Goal: Book appointment/travel/reservation

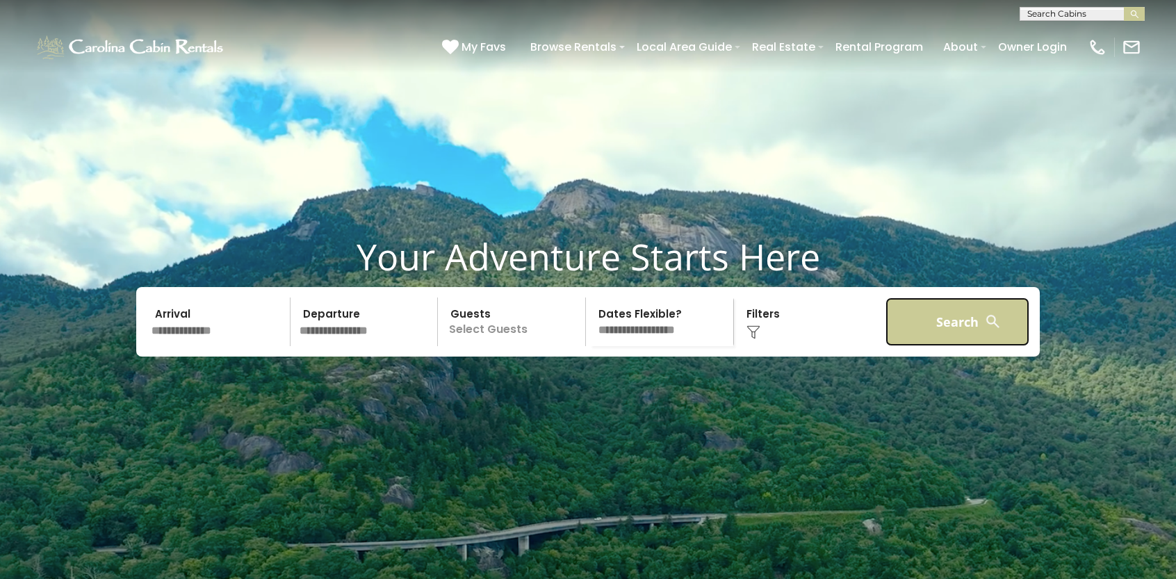
click at [957, 346] on button "Search" at bounding box center [957, 321] width 144 height 49
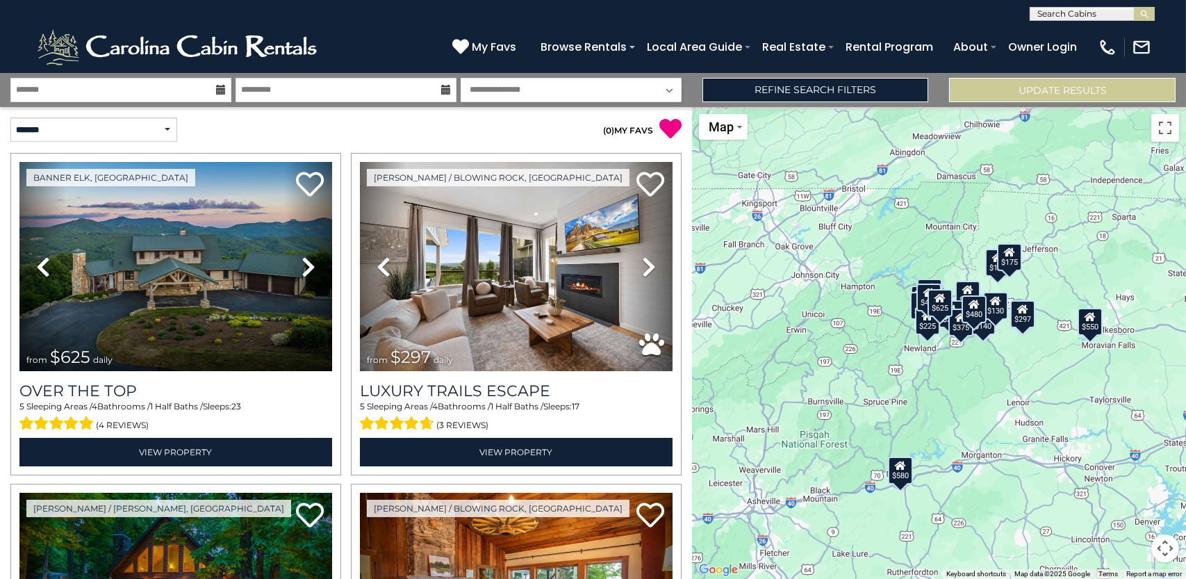
click at [1050, 15] on input "text" at bounding box center [1092, 17] width 122 height 14
type input "**********"
click at [1085, 40] on li "Appalachian Mountain Lodge" at bounding box center [1093, 38] width 124 height 25
click at [1145, 17] on img "submit" at bounding box center [1145, 14] width 10 height 10
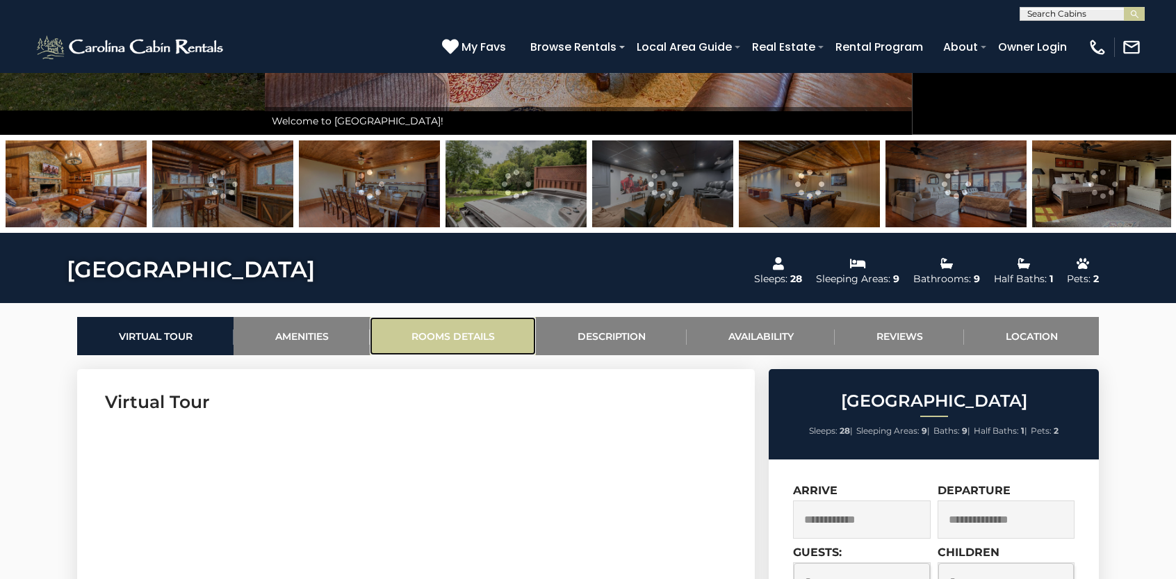
click at [484, 334] on link "Rooms Details" at bounding box center [453, 336] width 166 height 38
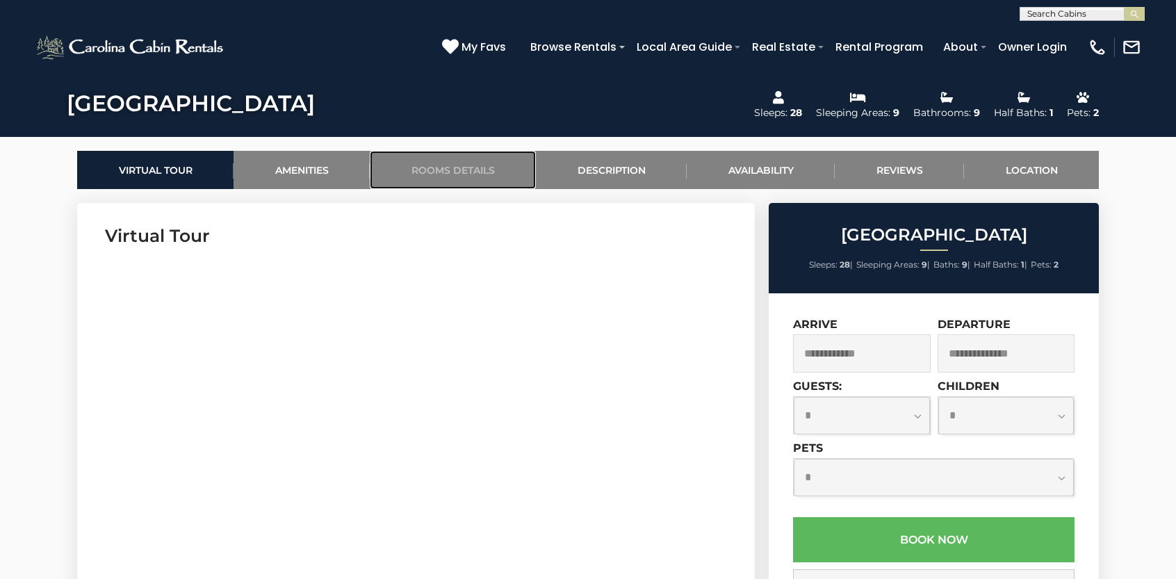
scroll to position [727, 0]
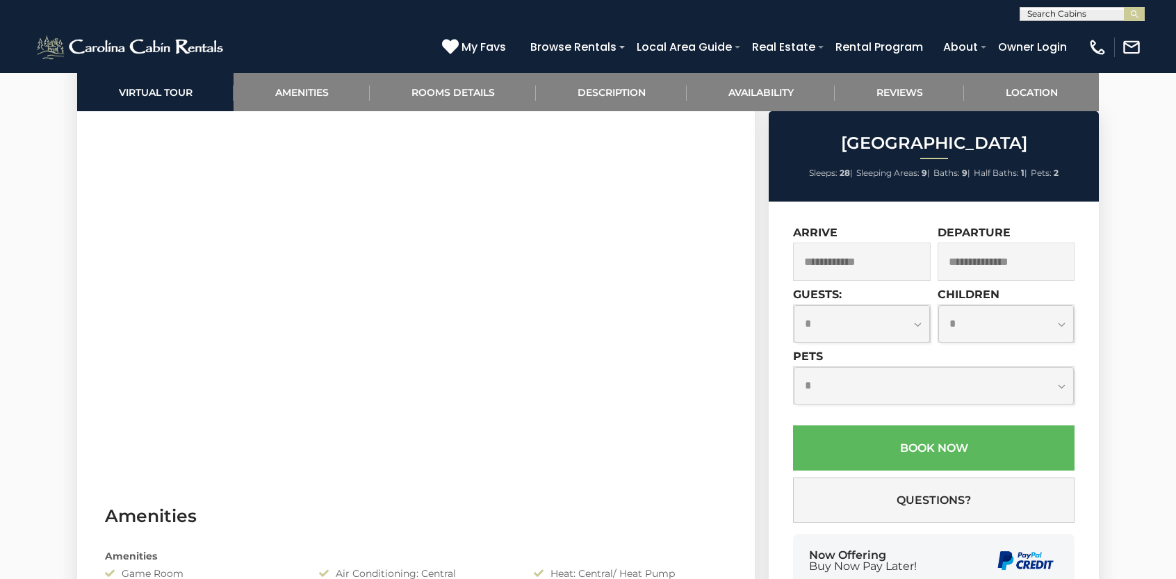
drag, startPoint x: 786, startPoint y: 416, endPoint x: 783, endPoint y: 387, distance: 28.6
click at [783, 387] on div "**********" at bounding box center [934, 421] width 330 height 438
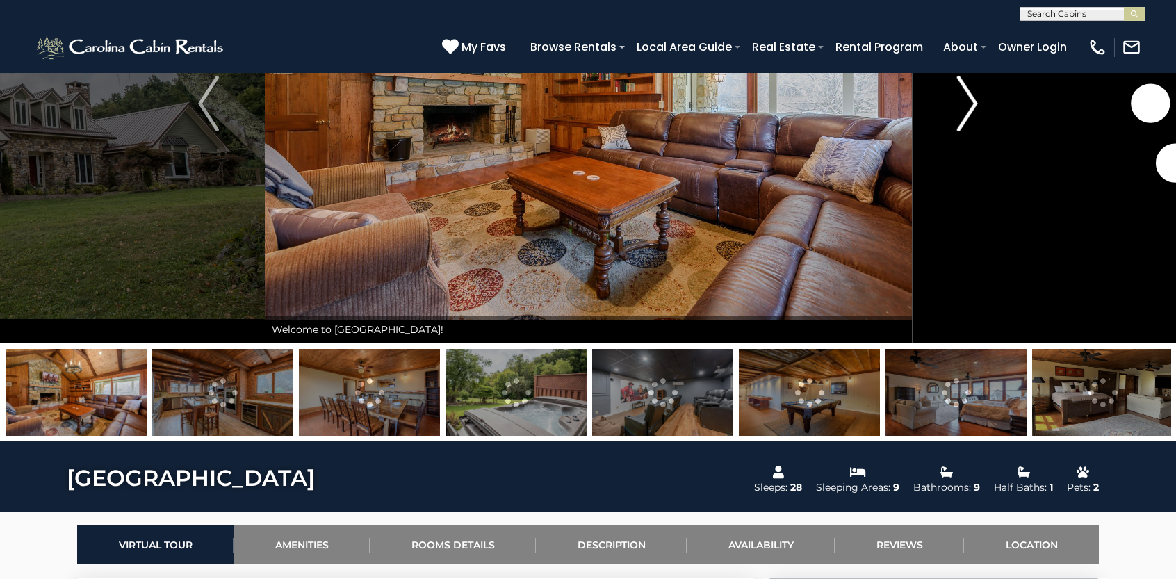
scroll to position [70, 0]
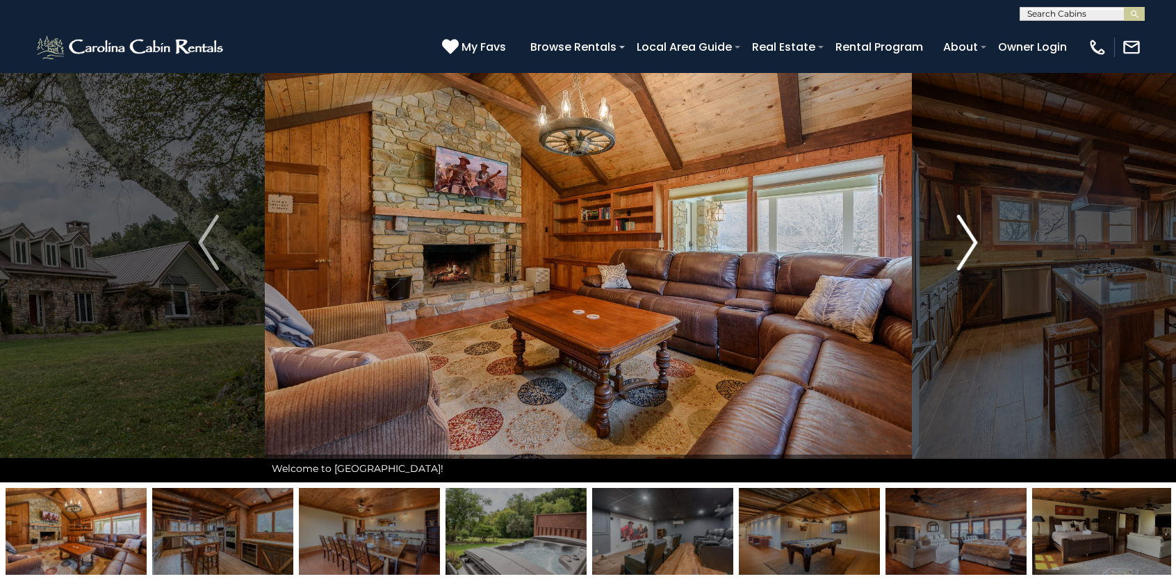
click at [973, 237] on img "Next" at bounding box center [967, 243] width 21 height 56
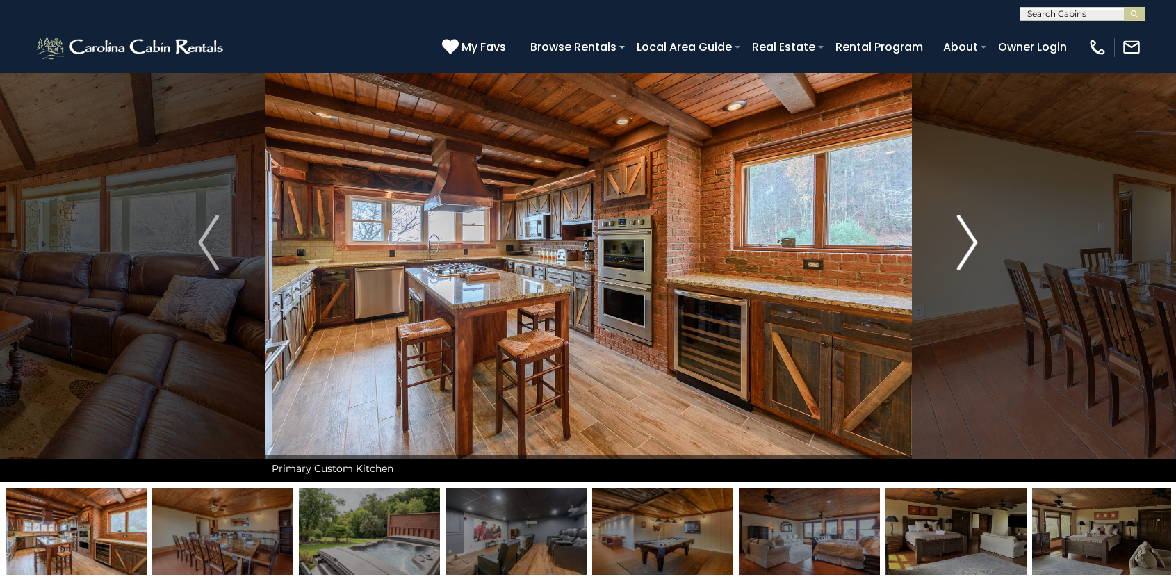
click at [972, 238] on img "Next" at bounding box center [967, 243] width 21 height 56
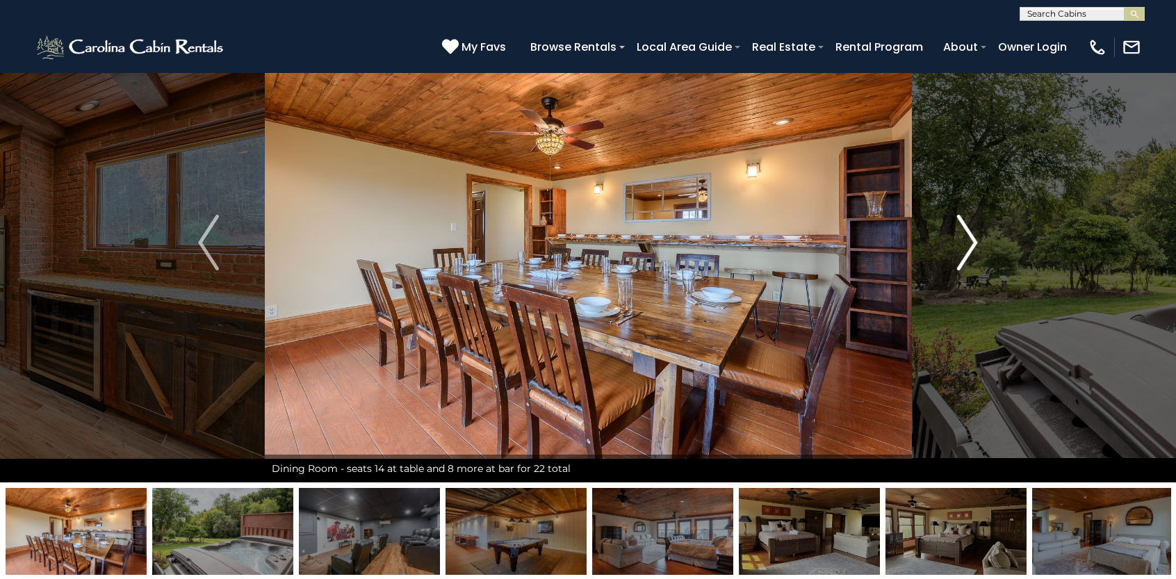
click at [972, 238] on img "Next" at bounding box center [967, 243] width 21 height 56
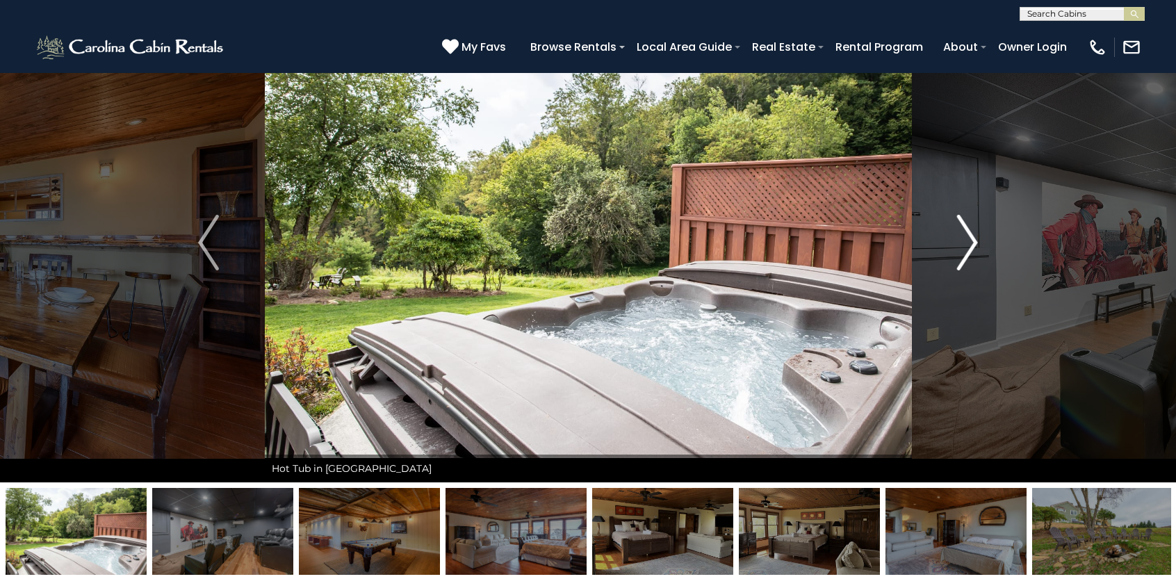
click at [972, 238] on img "Next" at bounding box center [967, 243] width 21 height 56
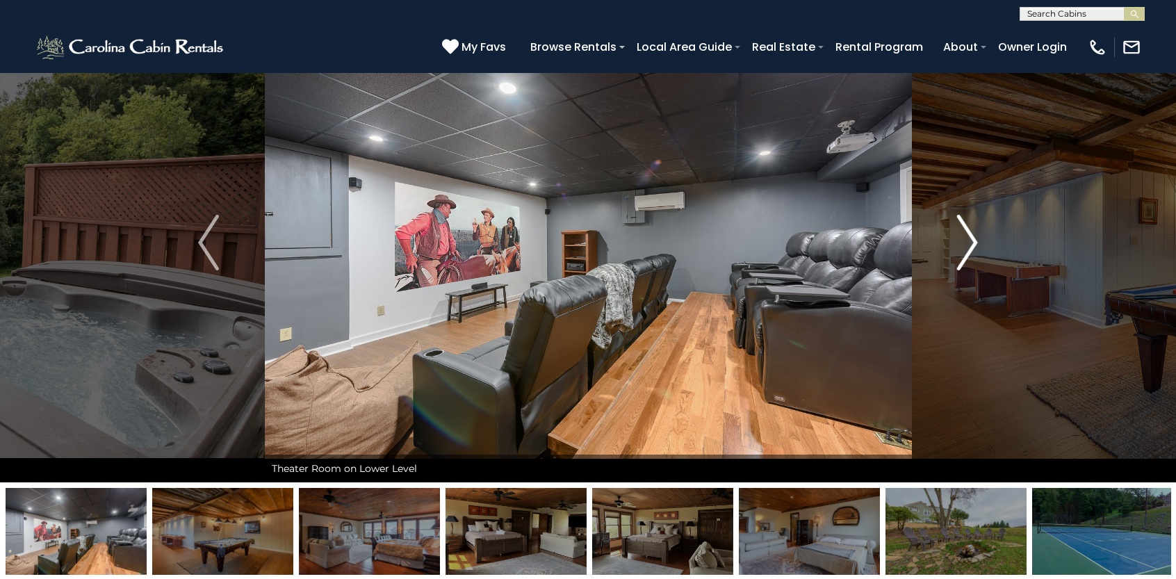
click at [972, 238] on img "Next" at bounding box center [967, 243] width 21 height 56
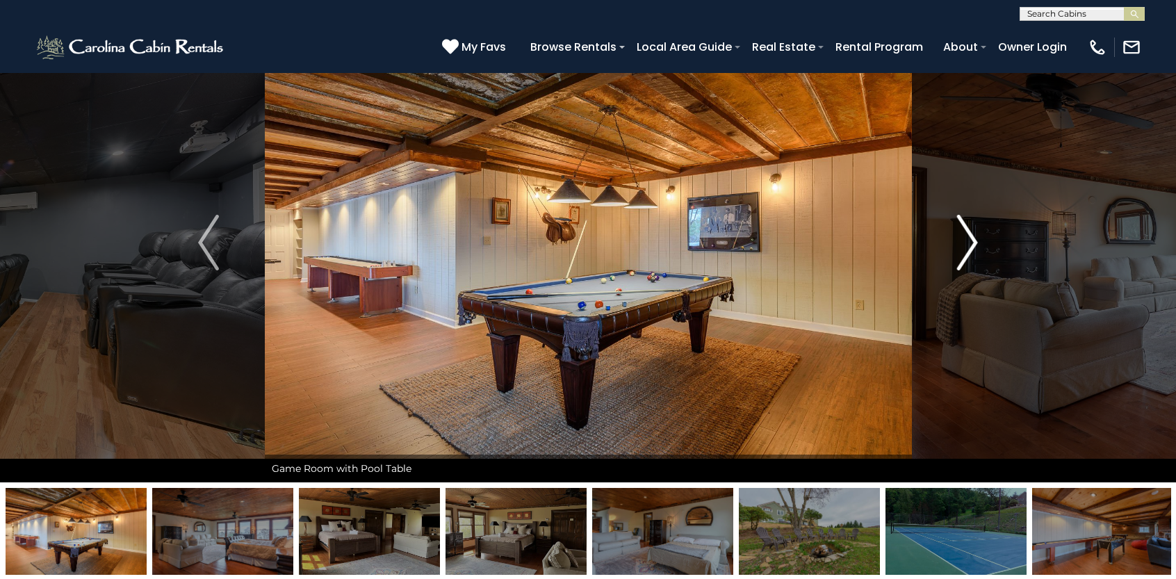
click at [972, 238] on img "Next" at bounding box center [967, 243] width 21 height 56
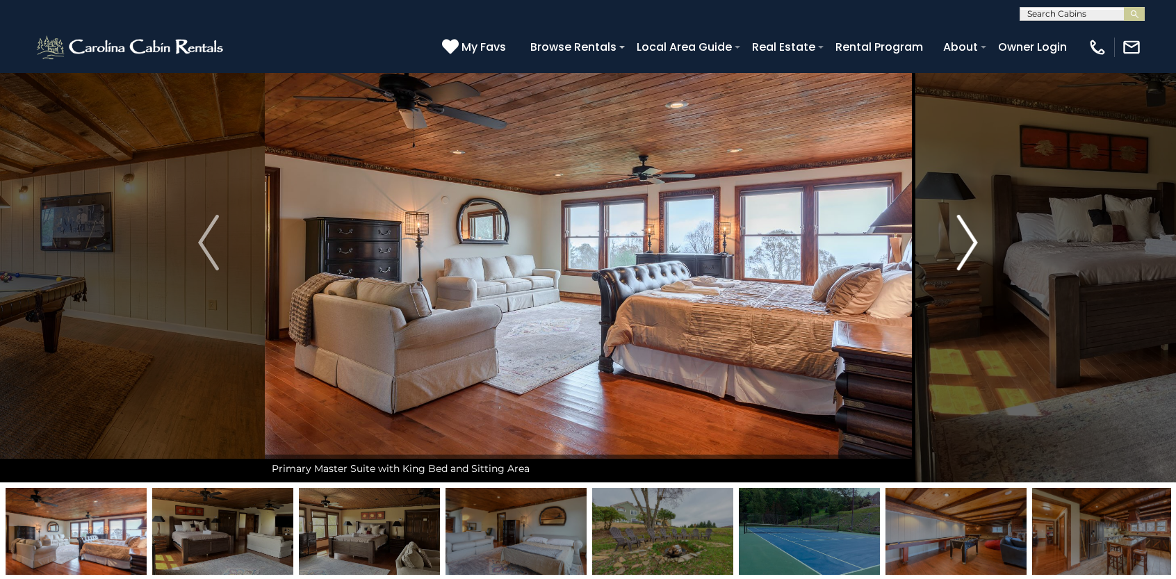
click at [972, 238] on img "Next" at bounding box center [967, 243] width 21 height 56
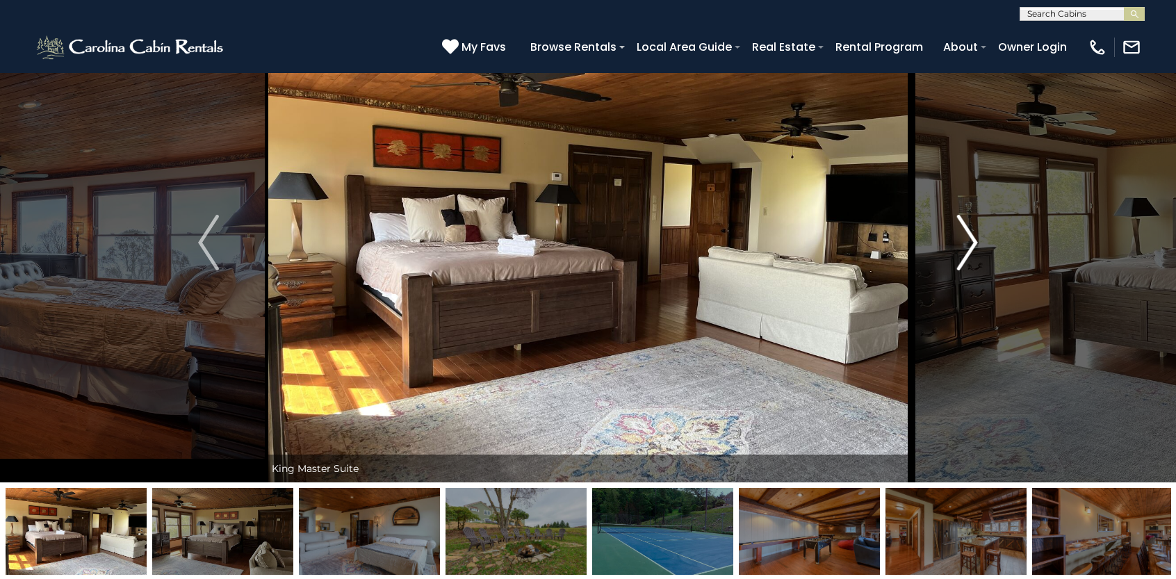
click at [972, 238] on img "Next" at bounding box center [967, 243] width 21 height 56
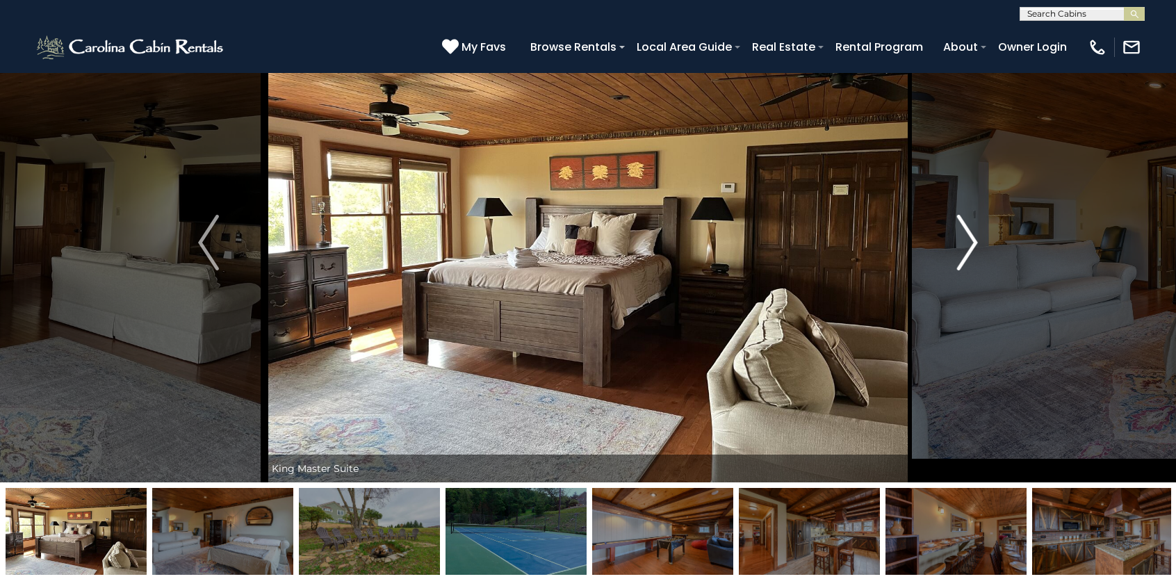
click at [972, 238] on img "Next" at bounding box center [967, 243] width 21 height 56
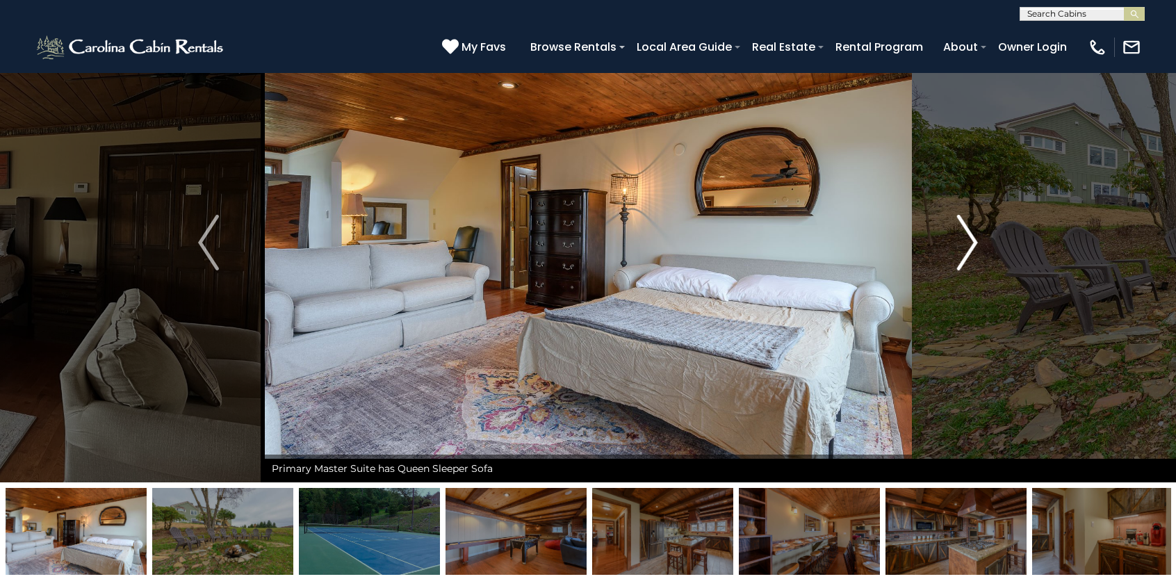
click at [972, 238] on img "Next" at bounding box center [967, 243] width 21 height 56
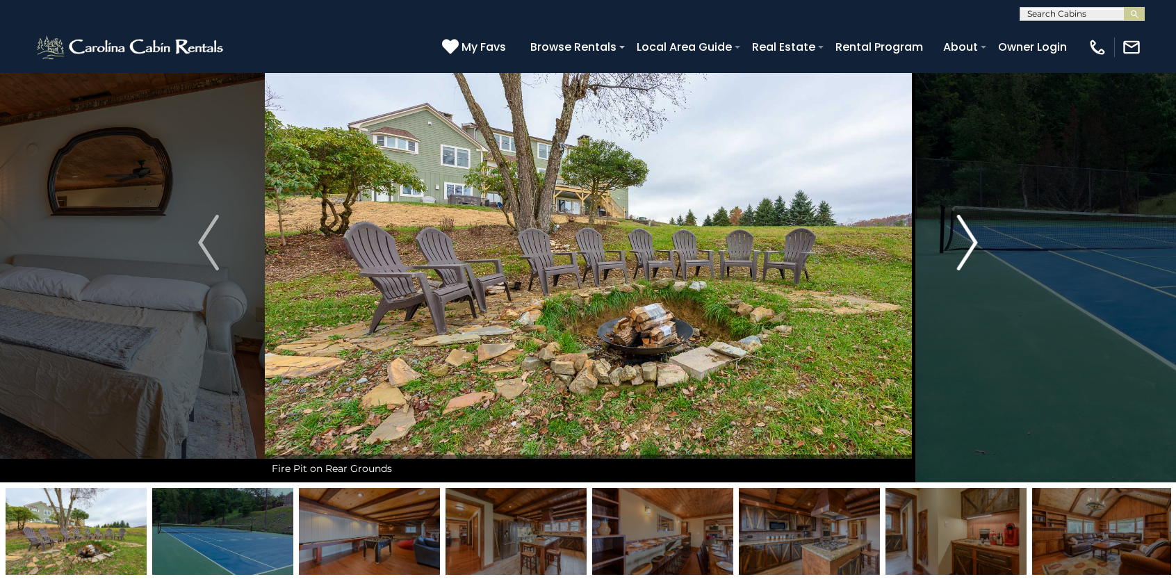
click at [972, 238] on img "Next" at bounding box center [967, 243] width 21 height 56
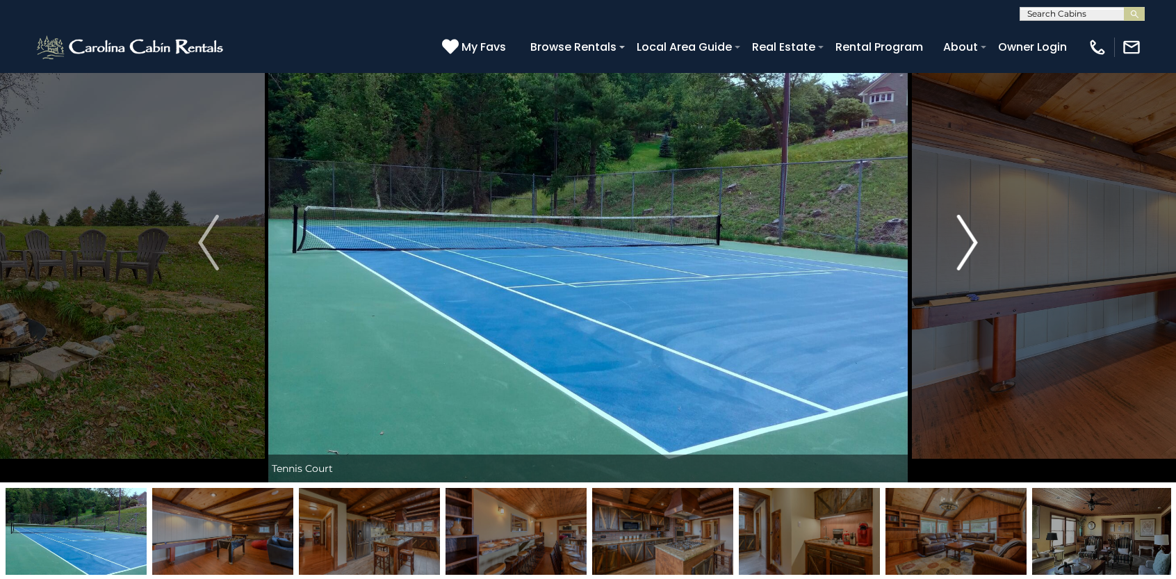
click at [972, 238] on img "Next" at bounding box center [967, 243] width 21 height 56
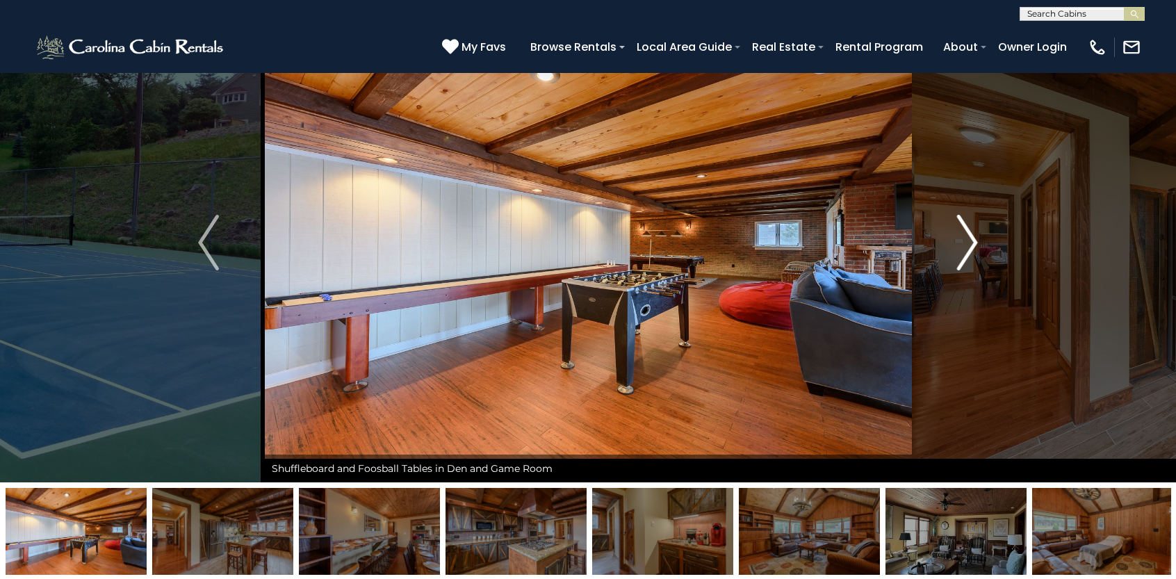
click at [972, 238] on img "Next" at bounding box center [967, 243] width 21 height 56
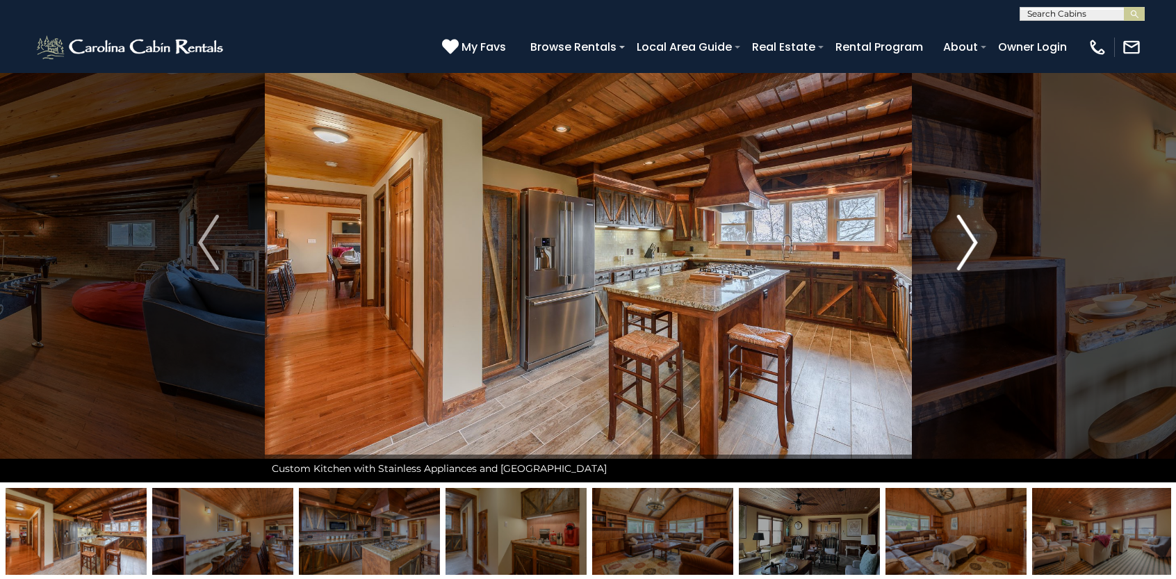
click at [972, 238] on img "Next" at bounding box center [967, 243] width 21 height 56
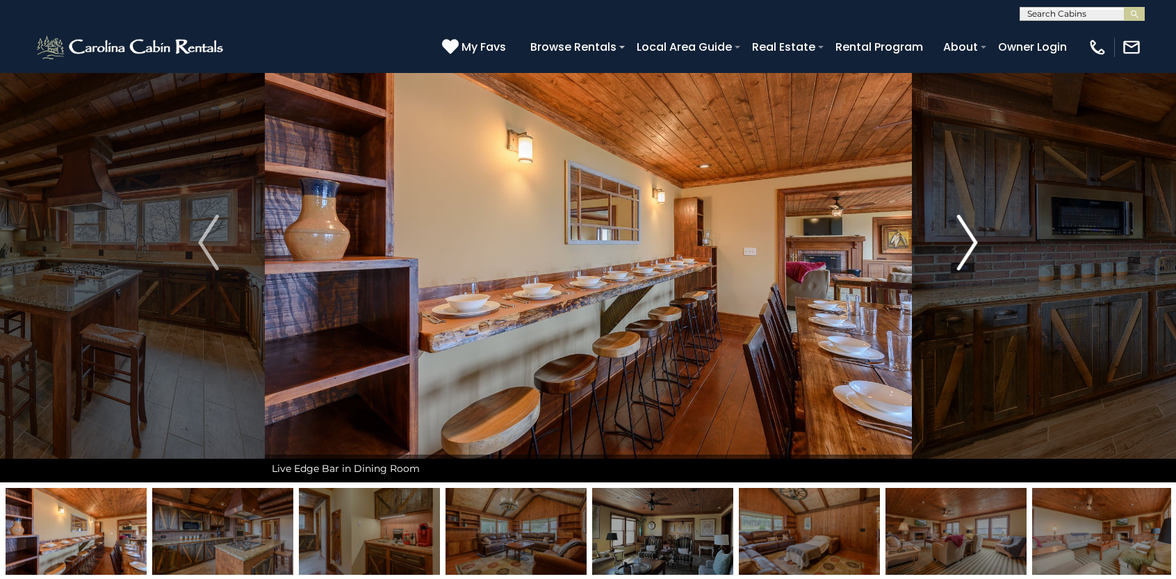
click at [972, 238] on img "Next" at bounding box center [967, 243] width 21 height 56
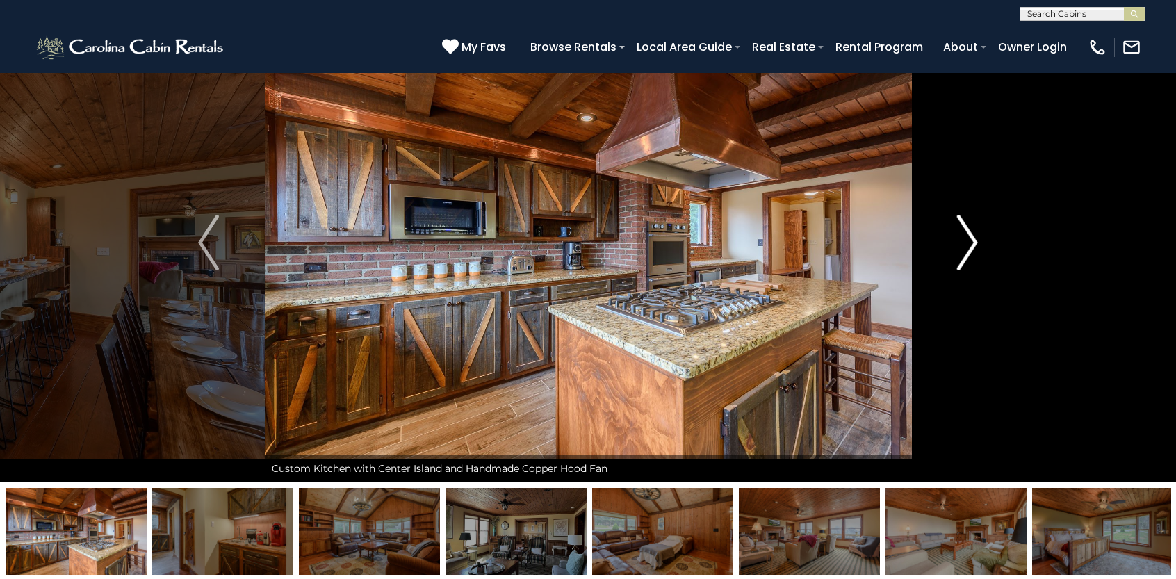
click at [972, 238] on img "Next" at bounding box center [967, 243] width 21 height 56
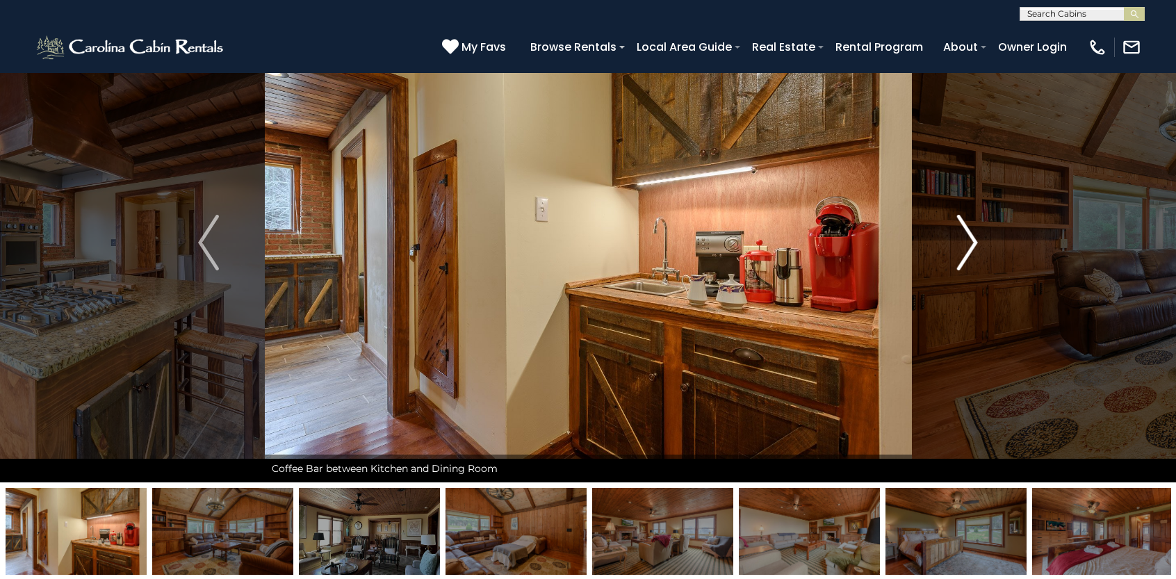
click at [972, 238] on img "Next" at bounding box center [967, 243] width 21 height 56
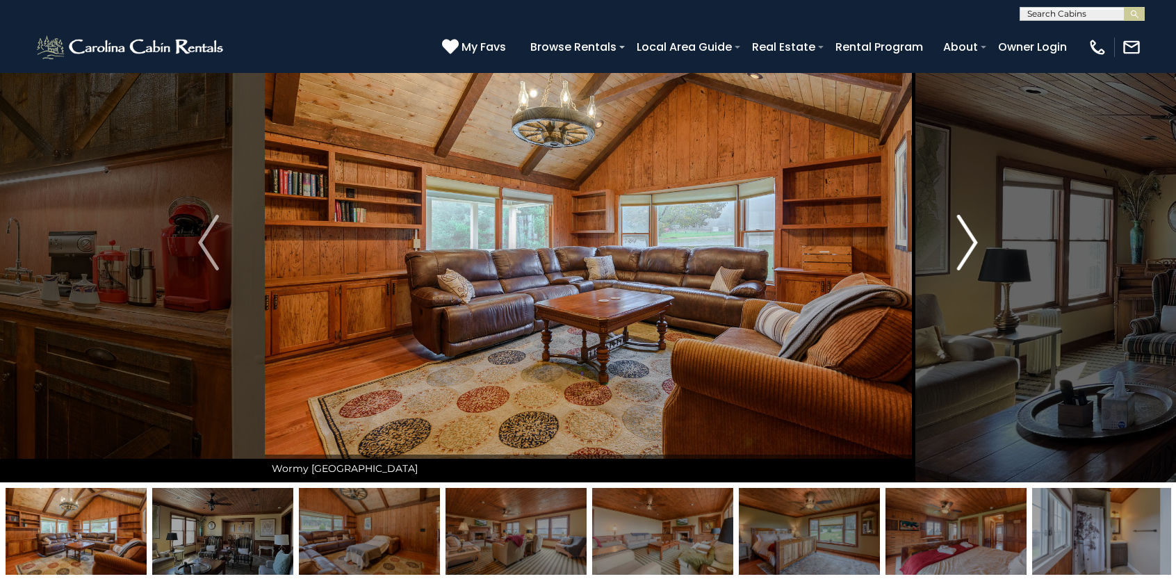
click at [972, 238] on img "Next" at bounding box center [967, 243] width 21 height 56
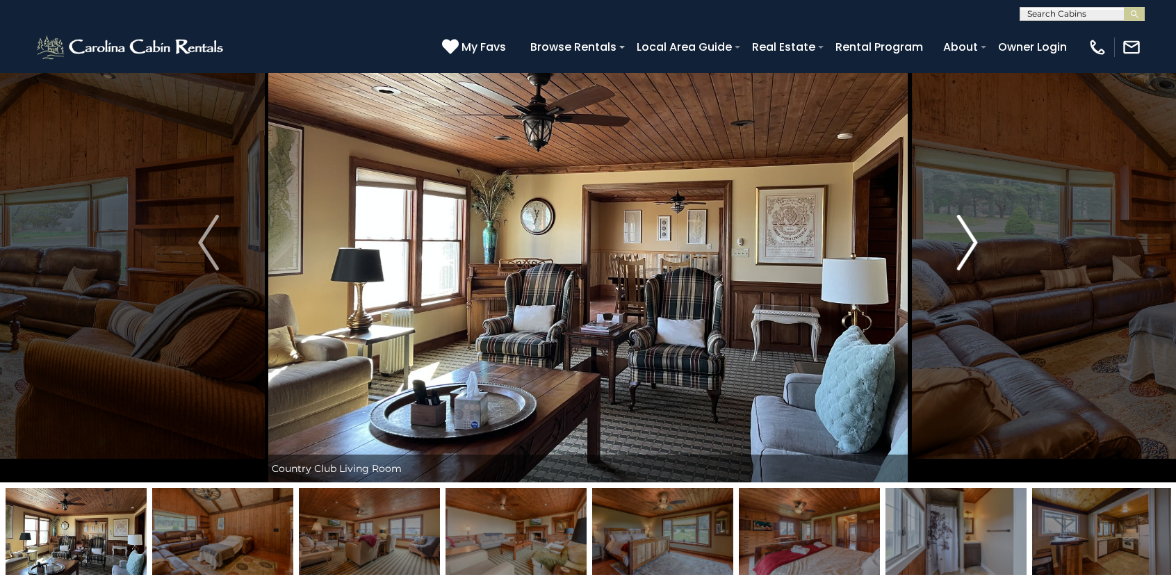
click at [972, 238] on img "Next" at bounding box center [967, 243] width 21 height 56
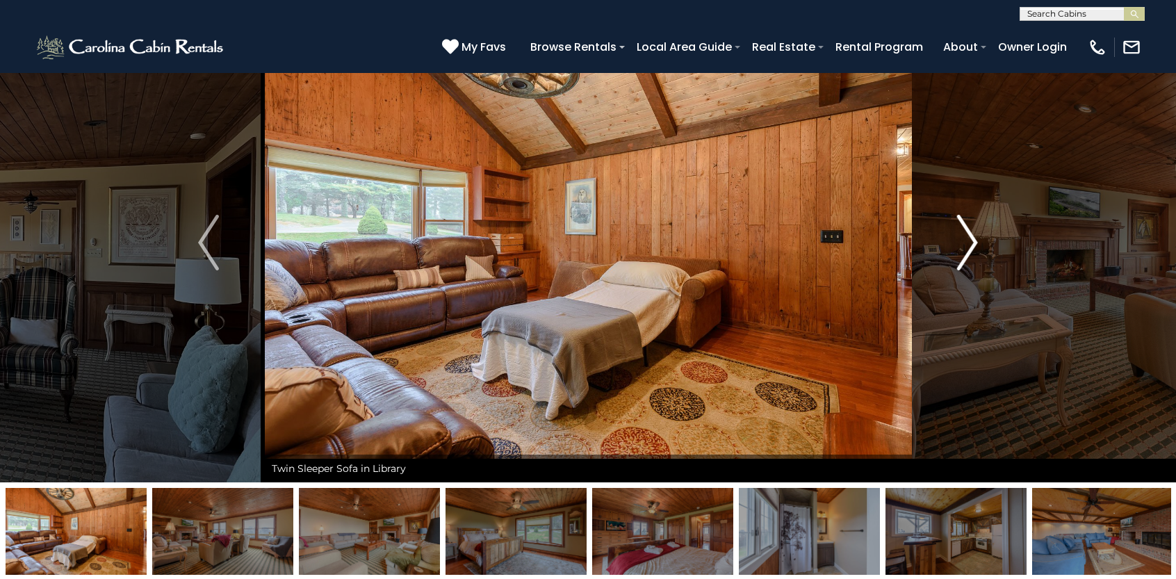
click at [972, 238] on img "Next" at bounding box center [967, 243] width 21 height 56
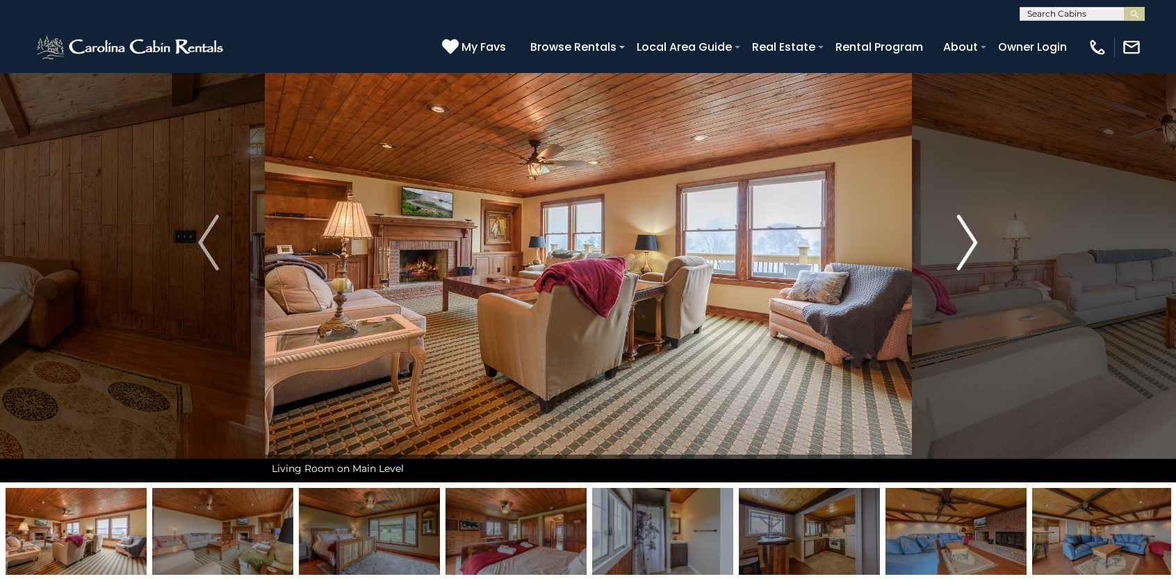
click at [972, 238] on img "Next" at bounding box center [967, 243] width 21 height 56
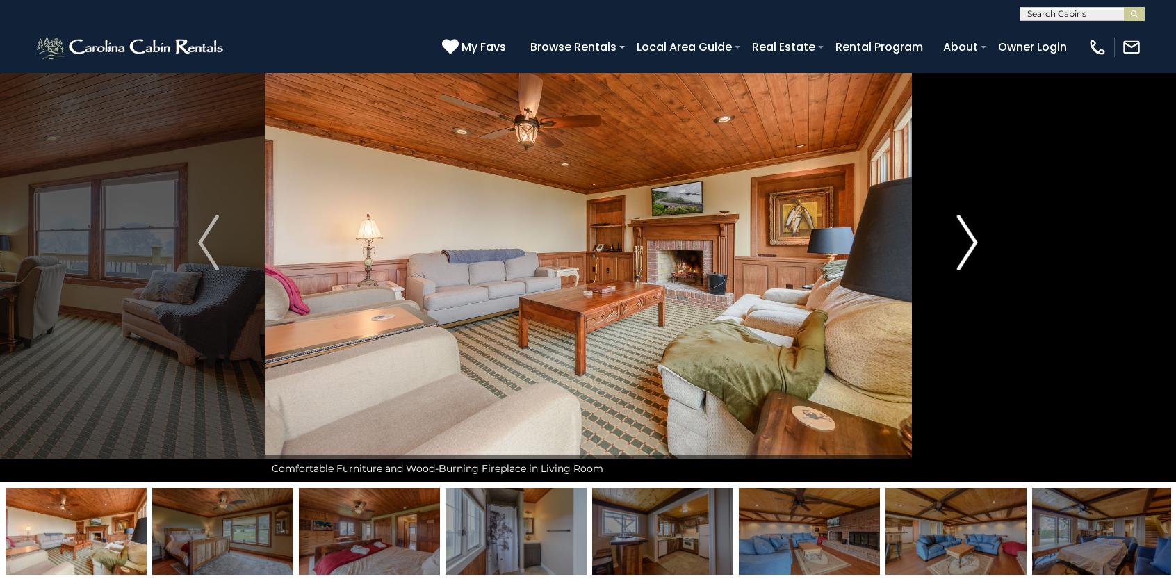
click at [972, 238] on img "Next" at bounding box center [967, 243] width 21 height 56
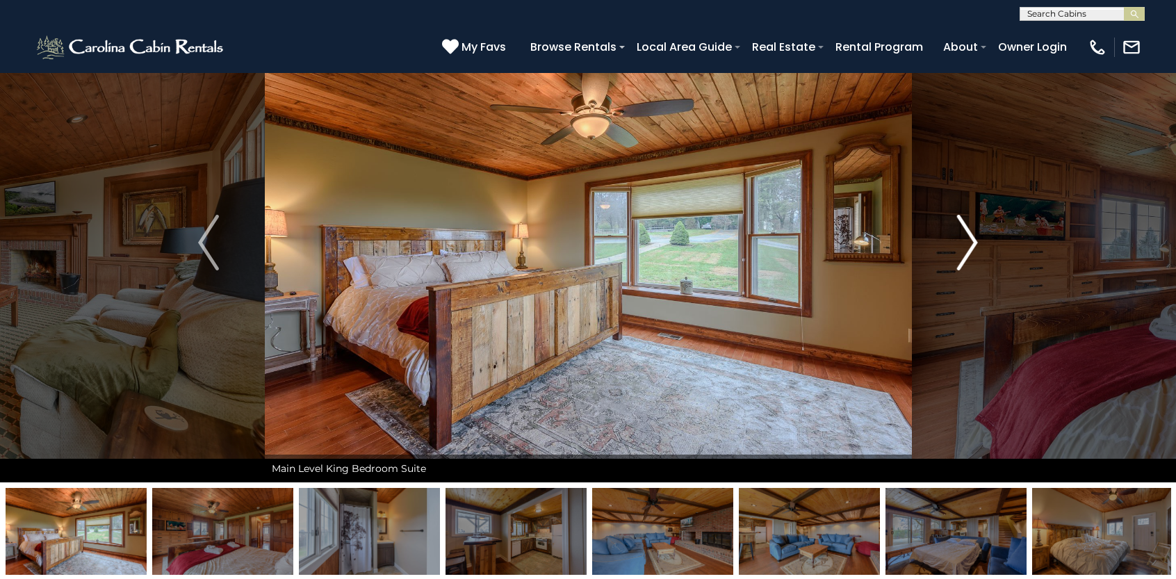
click at [972, 238] on img "Next" at bounding box center [967, 243] width 21 height 56
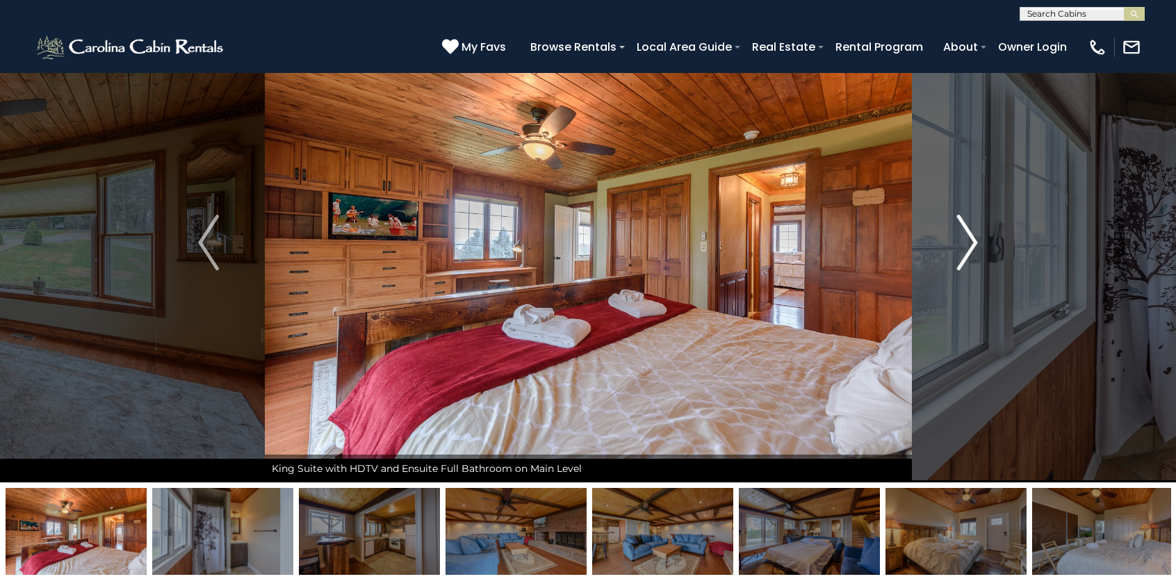
click at [972, 238] on img "Next" at bounding box center [967, 243] width 21 height 56
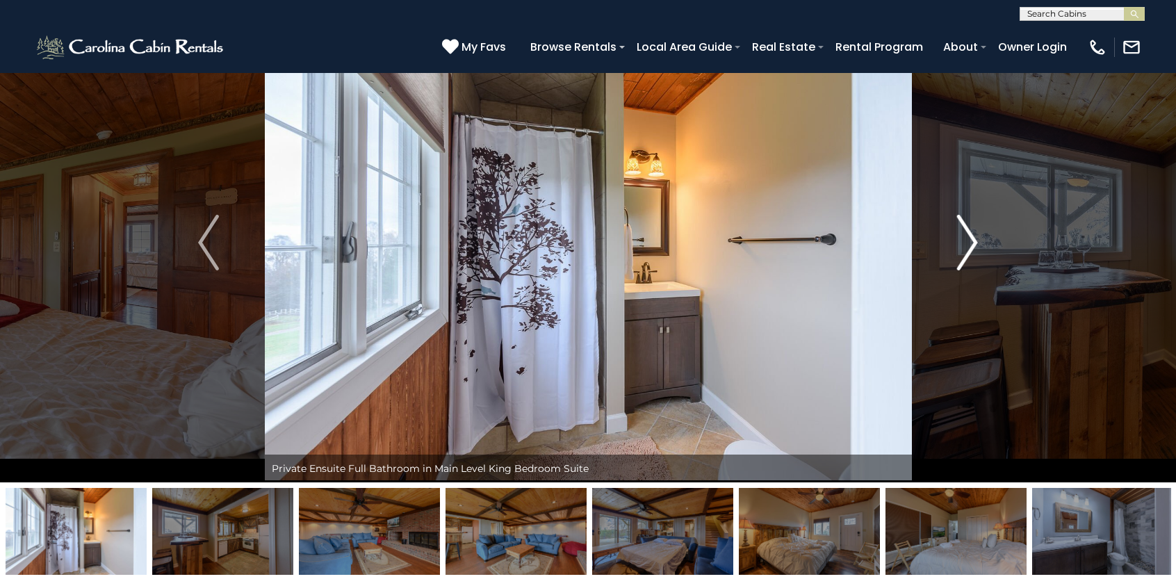
click at [972, 238] on img "Next" at bounding box center [967, 243] width 21 height 56
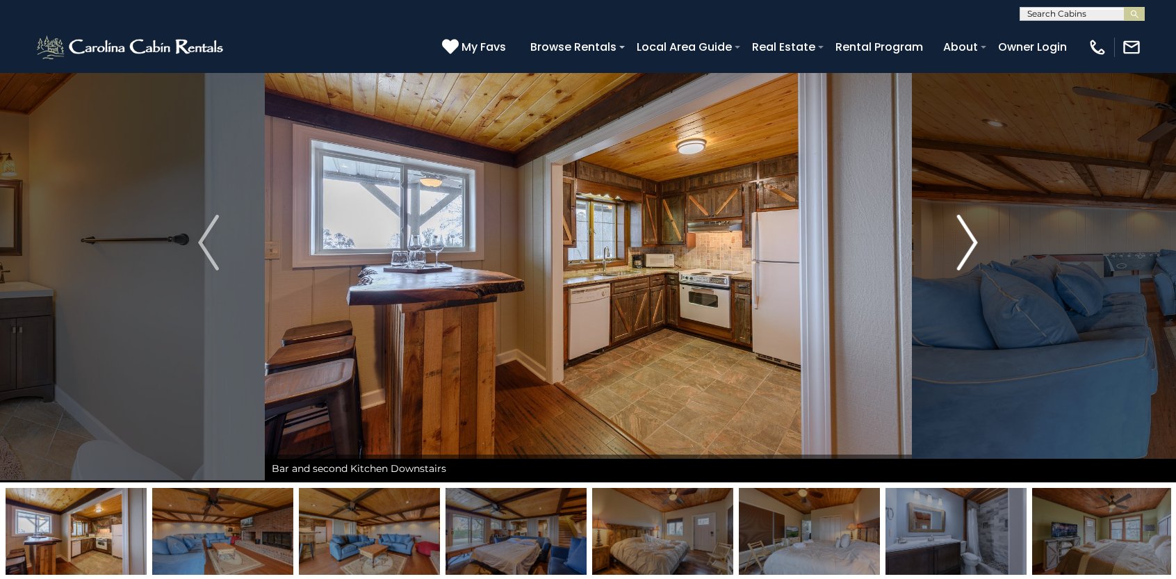
click at [972, 238] on img "Next" at bounding box center [967, 243] width 21 height 56
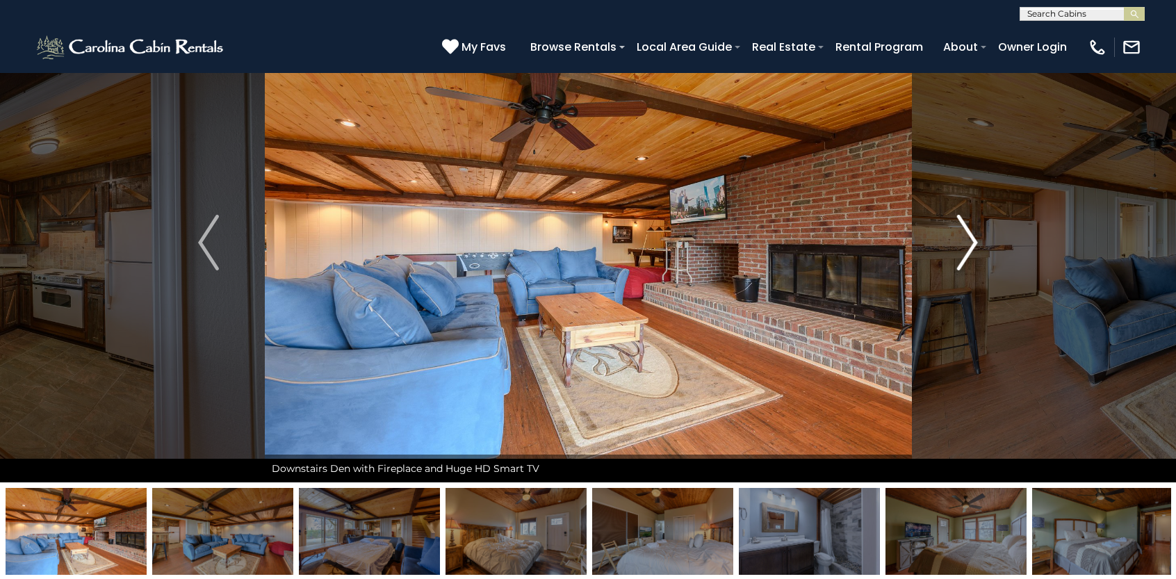
click at [972, 238] on img "Next" at bounding box center [967, 243] width 21 height 56
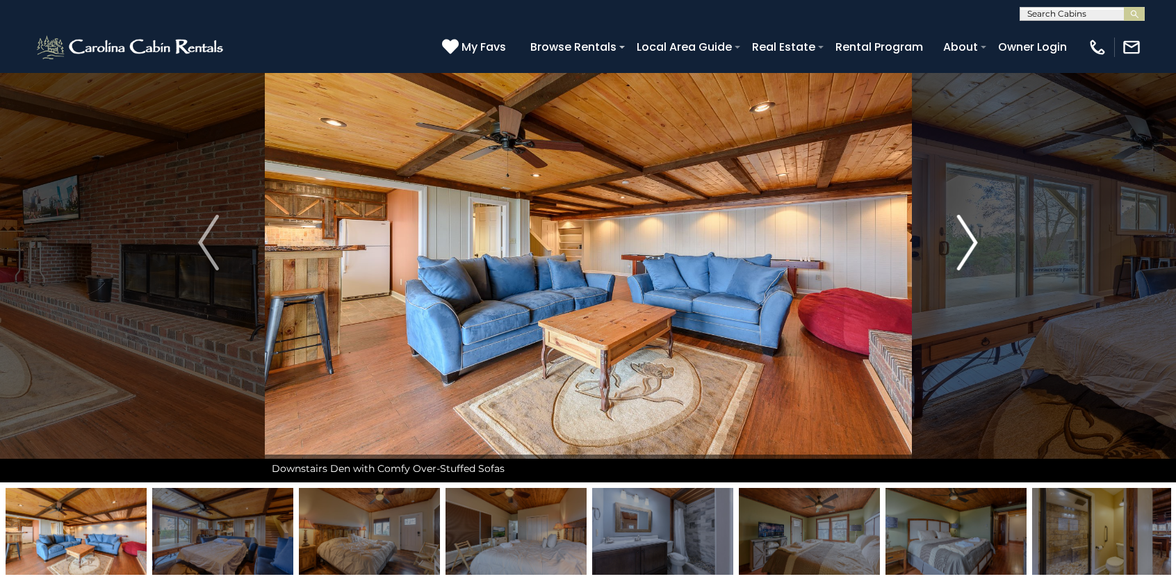
click at [972, 238] on img "Next" at bounding box center [967, 243] width 21 height 56
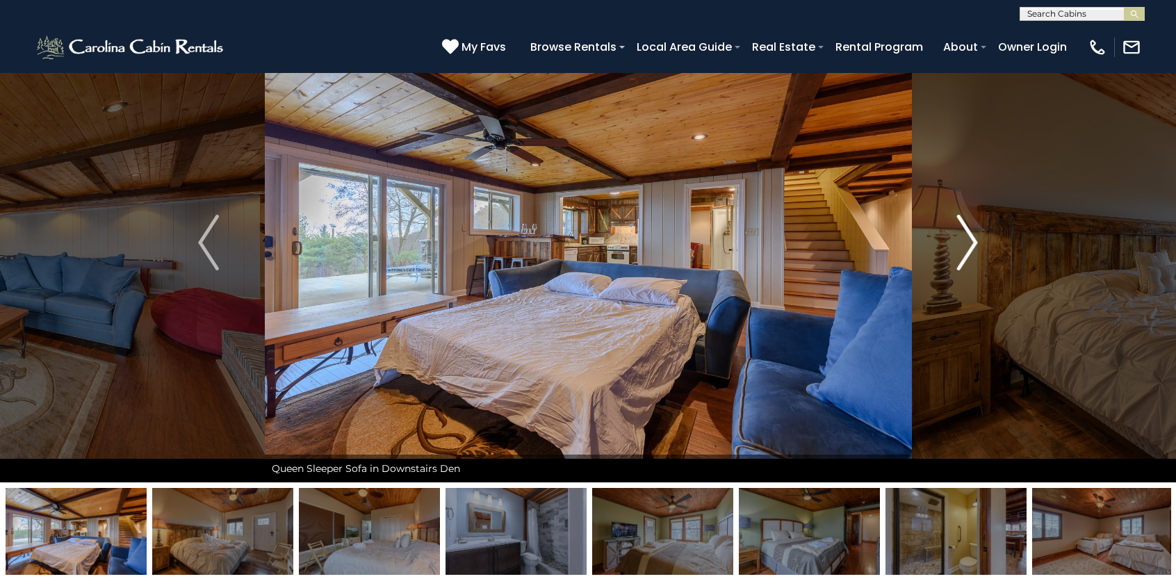
click at [972, 238] on img "Next" at bounding box center [967, 243] width 21 height 56
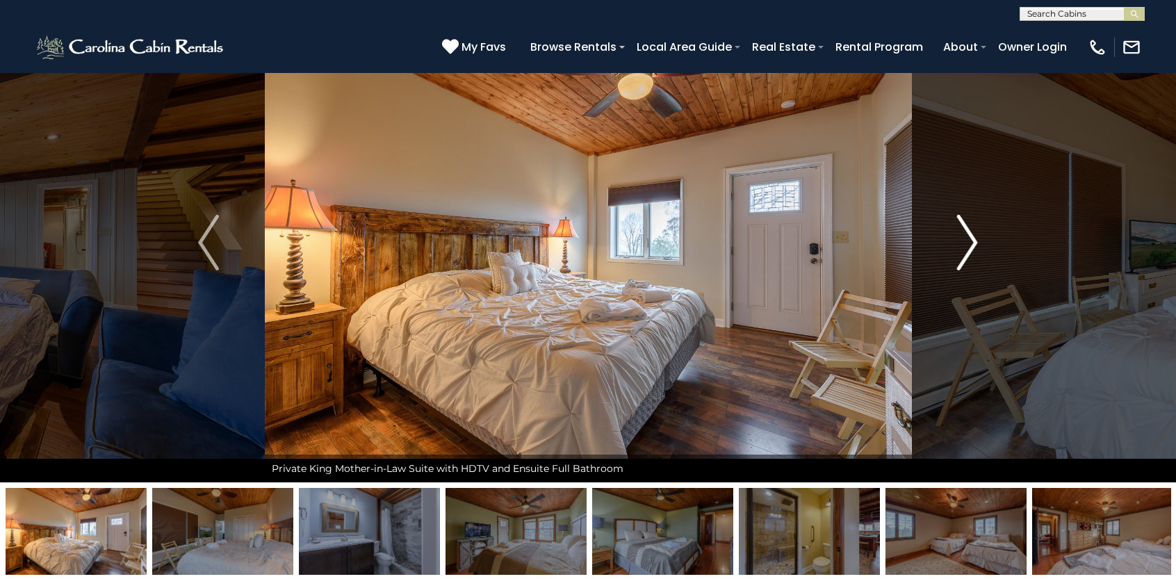
click at [972, 238] on img "Next" at bounding box center [967, 243] width 21 height 56
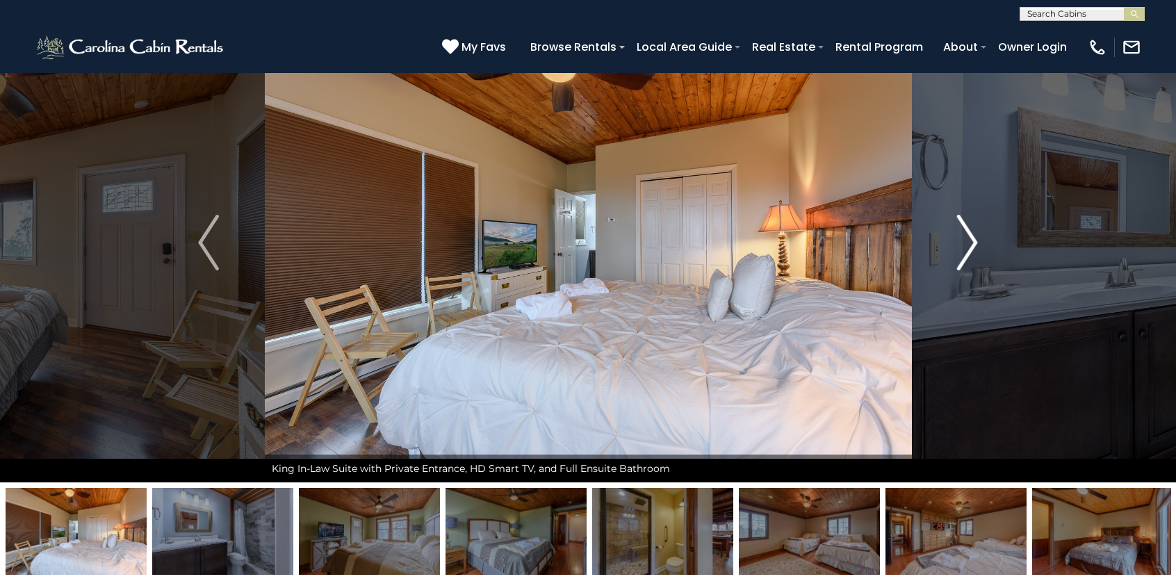
click at [972, 238] on img "Next" at bounding box center [967, 243] width 21 height 56
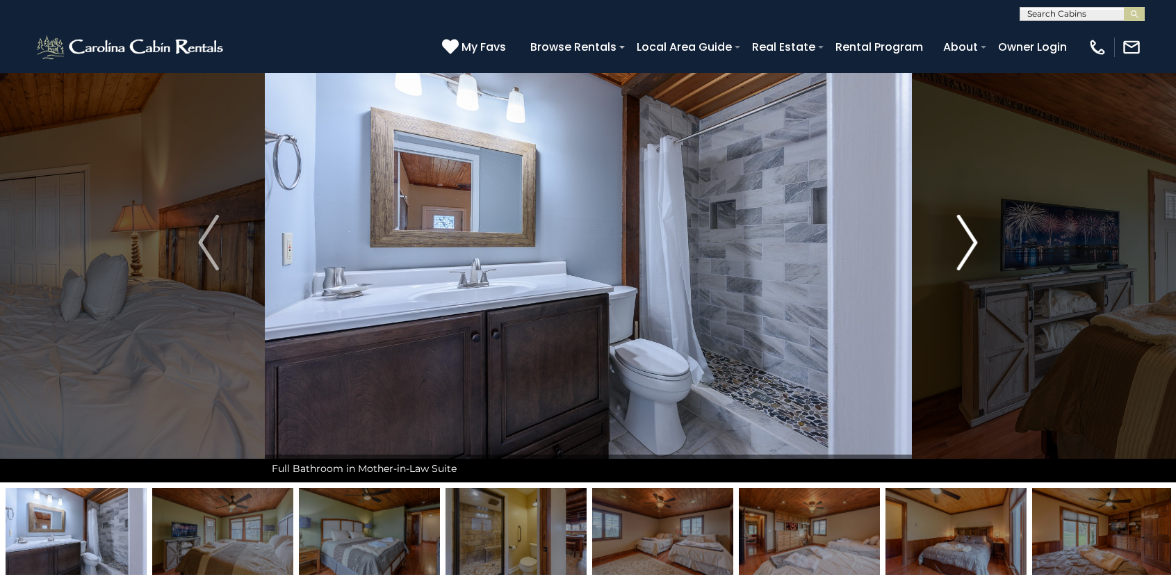
click at [972, 238] on img "Next" at bounding box center [967, 243] width 21 height 56
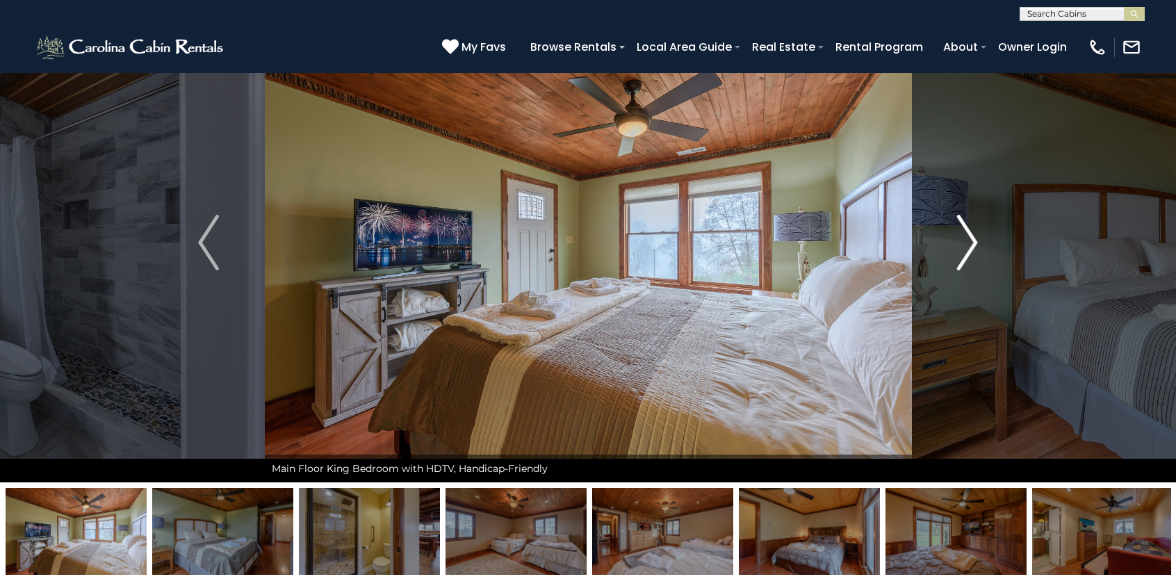
click at [972, 238] on img "Next" at bounding box center [967, 243] width 21 height 56
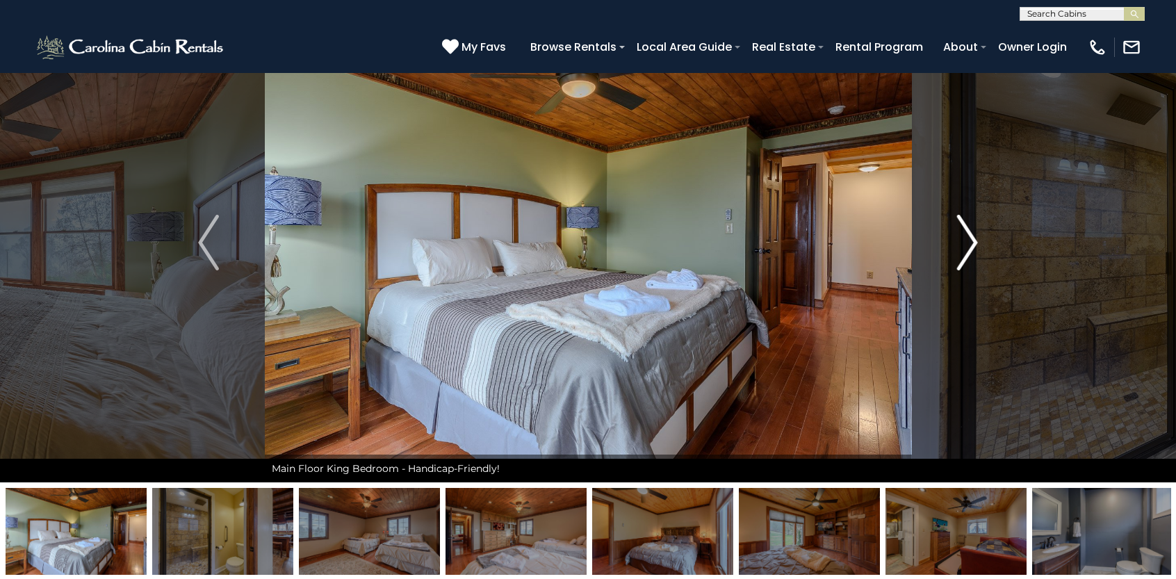
click at [972, 238] on img "Next" at bounding box center [967, 243] width 21 height 56
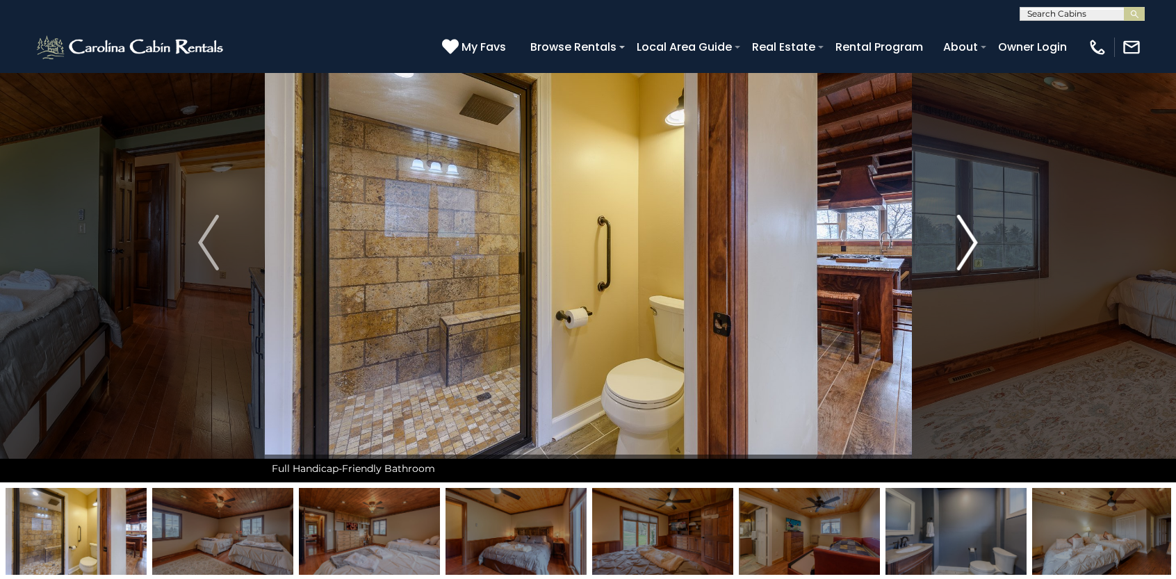
click at [972, 238] on img "Next" at bounding box center [967, 243] width 21 height 56
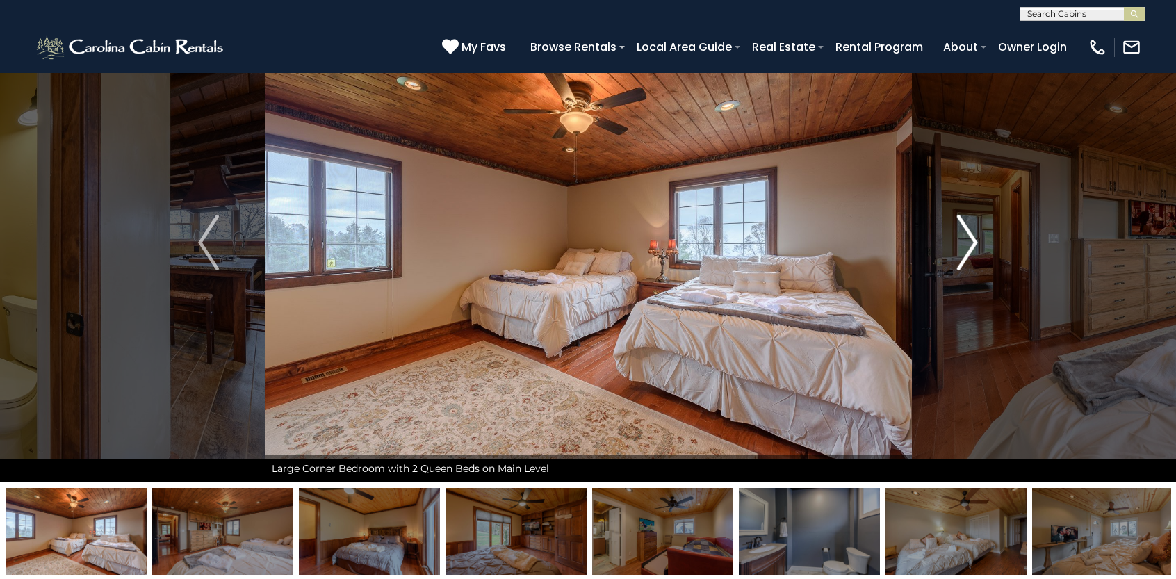
click at [972, 238] on img "Next" at bounding box center [967, 243] width 21 height 56
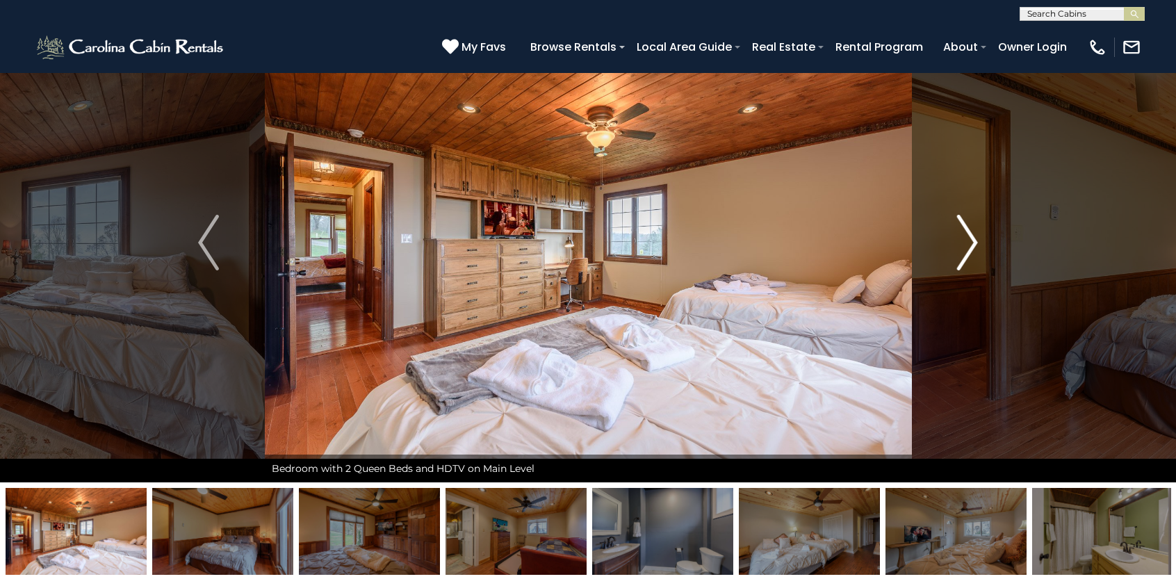
click at [972, 238] on img "Next" at bounding box center [967, 243] width 21 height 56
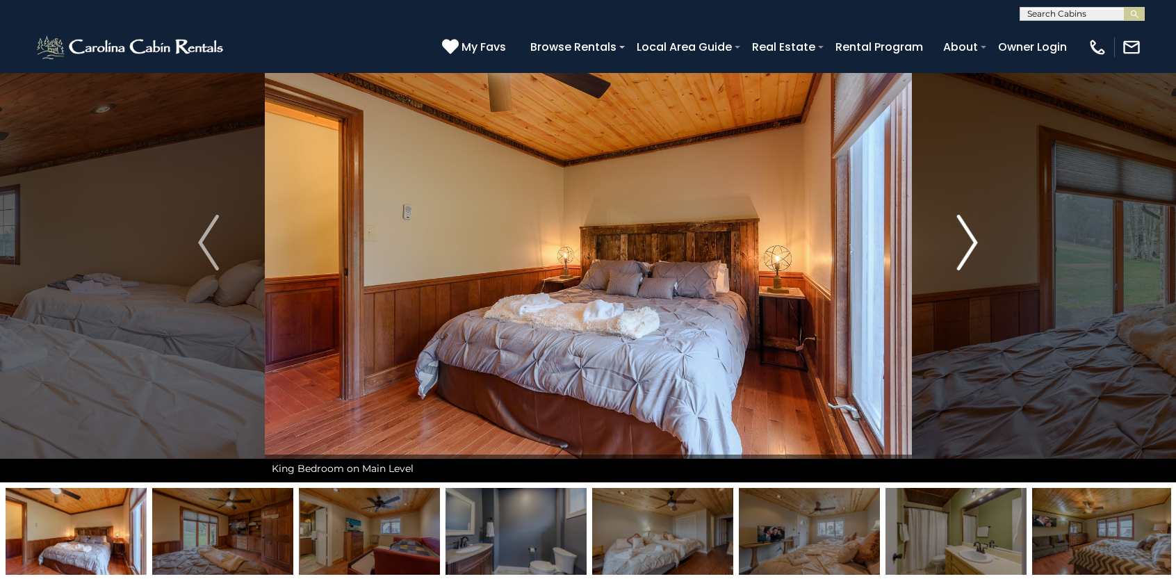
click at [972, 238] on img "Next" at bounding box center [967, 243] width 21 height 56
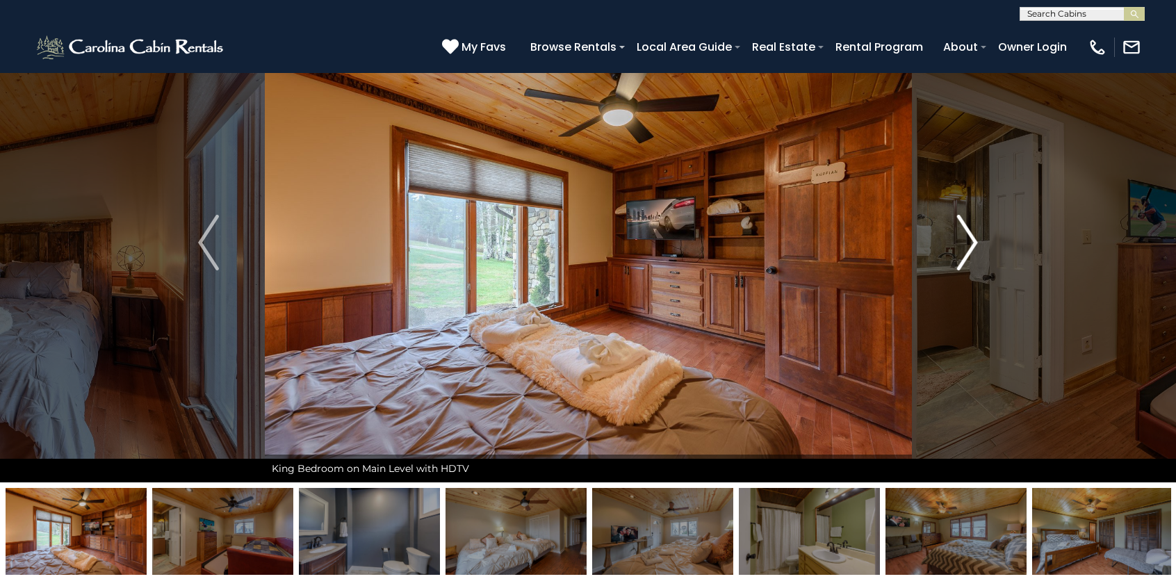
click at [972, 238] on img "Next" at bounding box center [967, 243] width 21 height 56
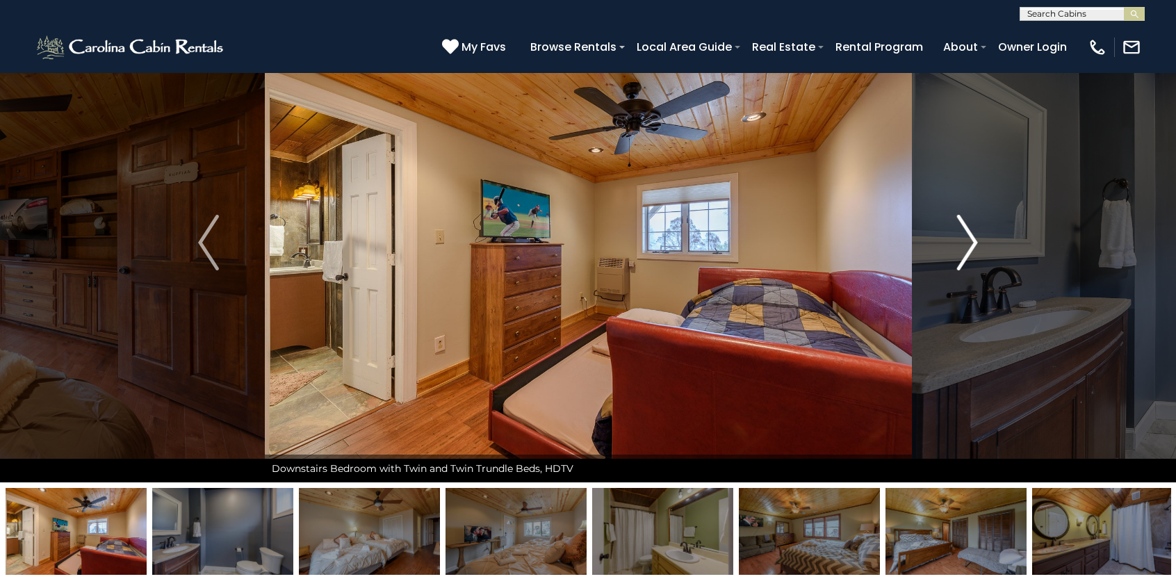
click at [972, 238] on img "Next" at bounding box center [967, 243] width 21 height 56
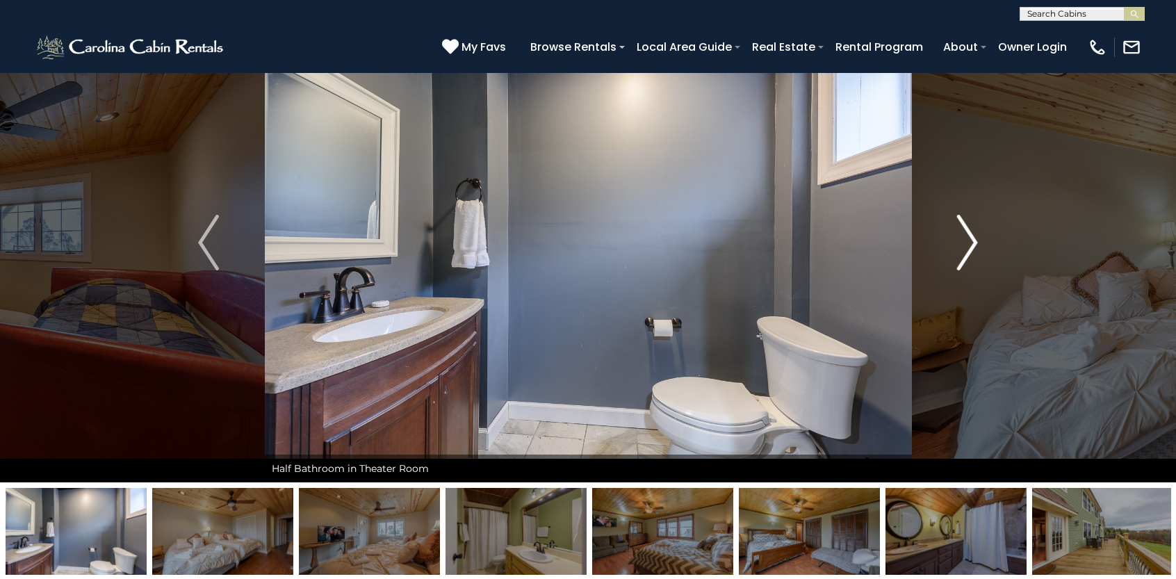
click at [972, 238] on img "Next" at bounding box center [967, 243] width 21 height 56
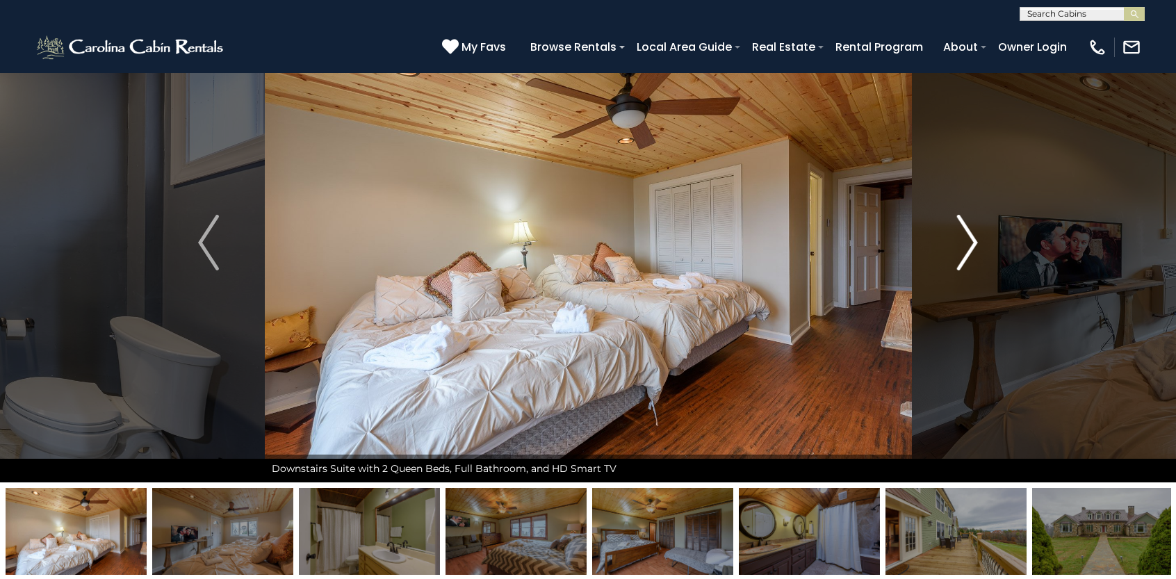
click at [972, 238] on img "Next" at bounding box center [967, 243] width 21 height 56
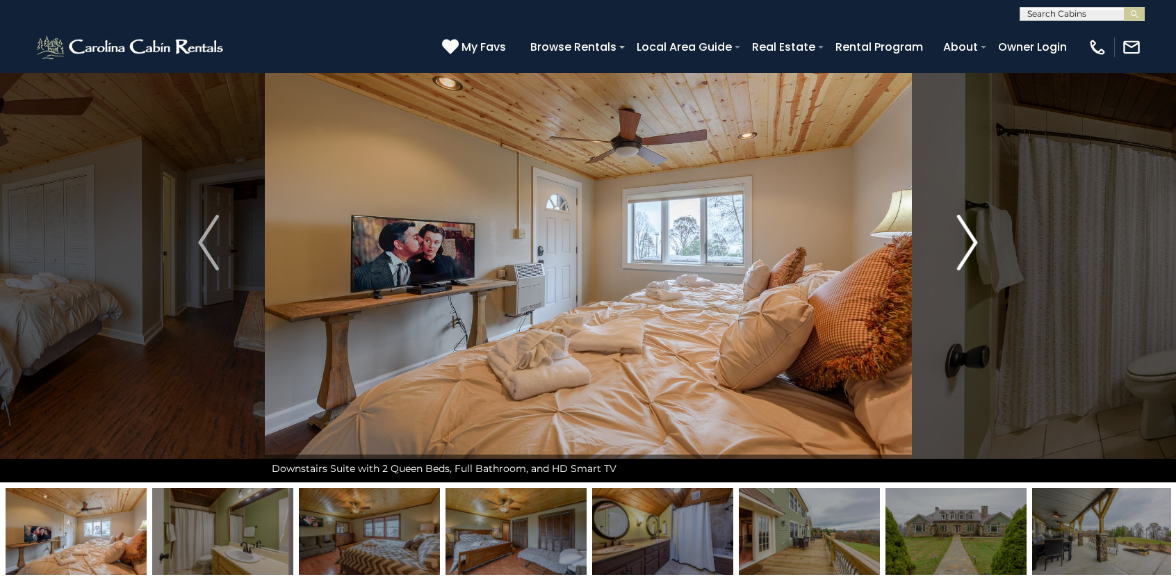
click at [972, 238] on img "Next" at bounding box center [967, 243] width 21 height 56
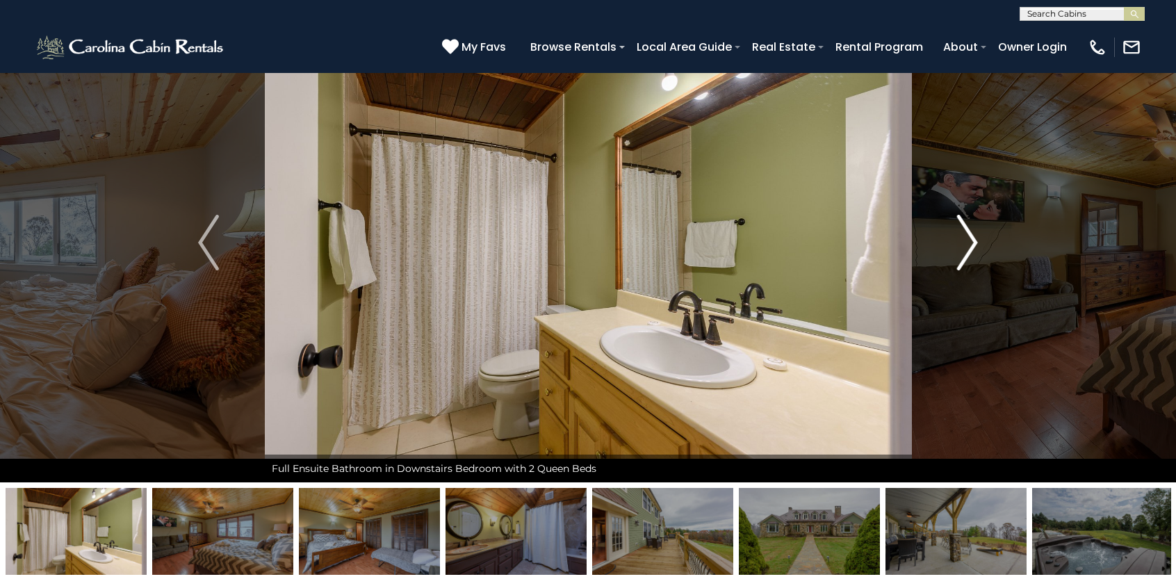
click at [972, 238] on img "Next" at bounding box center [967, 243] width 21 height 56
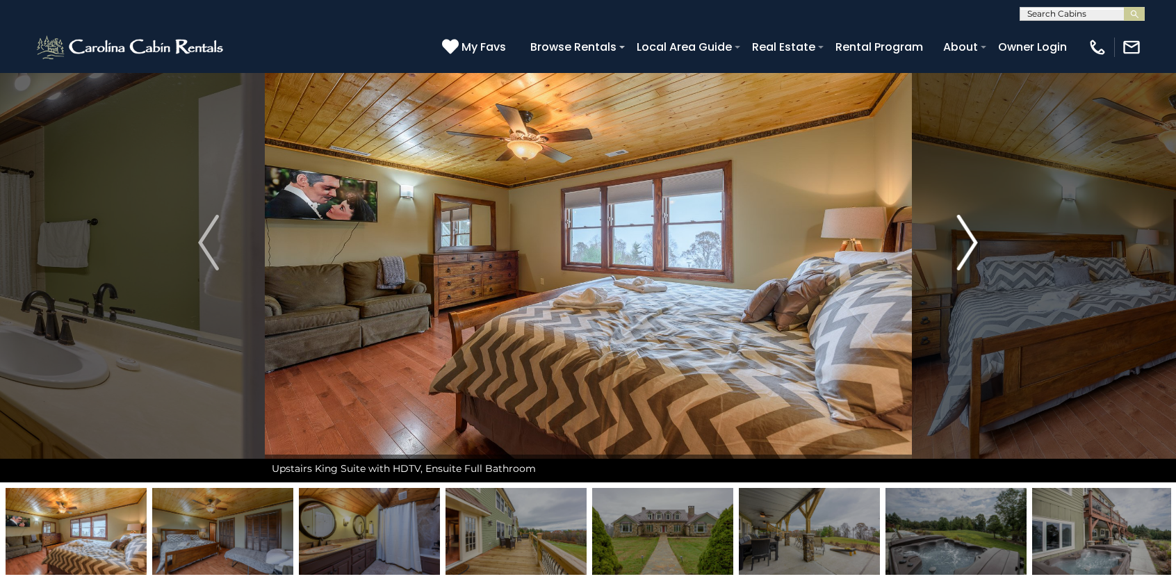
click at [972, 238] on img "Next" at bounding box center [967, 243] width 21 height 56
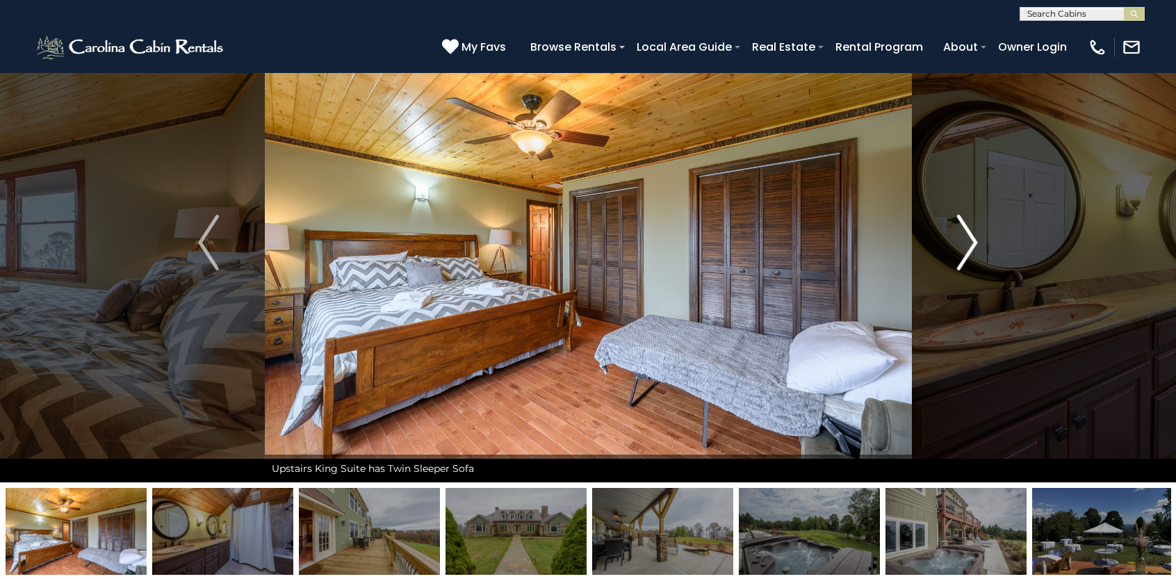
click at [972, 238] on img "Next" at bounding box center [967, 243] width 21 height 56
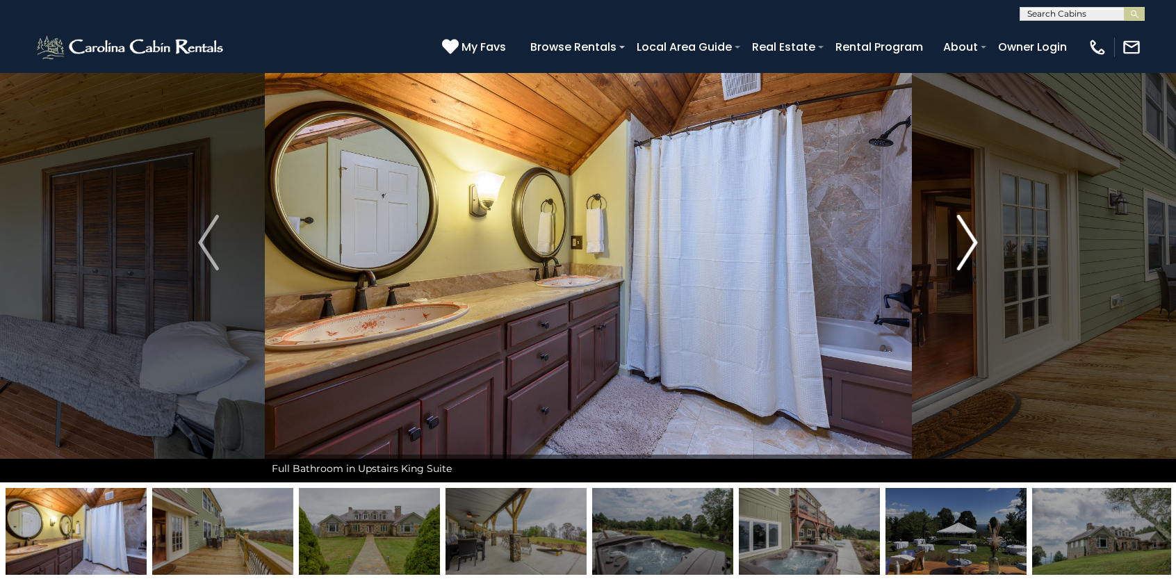
click at [972, 238] on img "Next" at bounding box center [967, 243] width 21 height 56
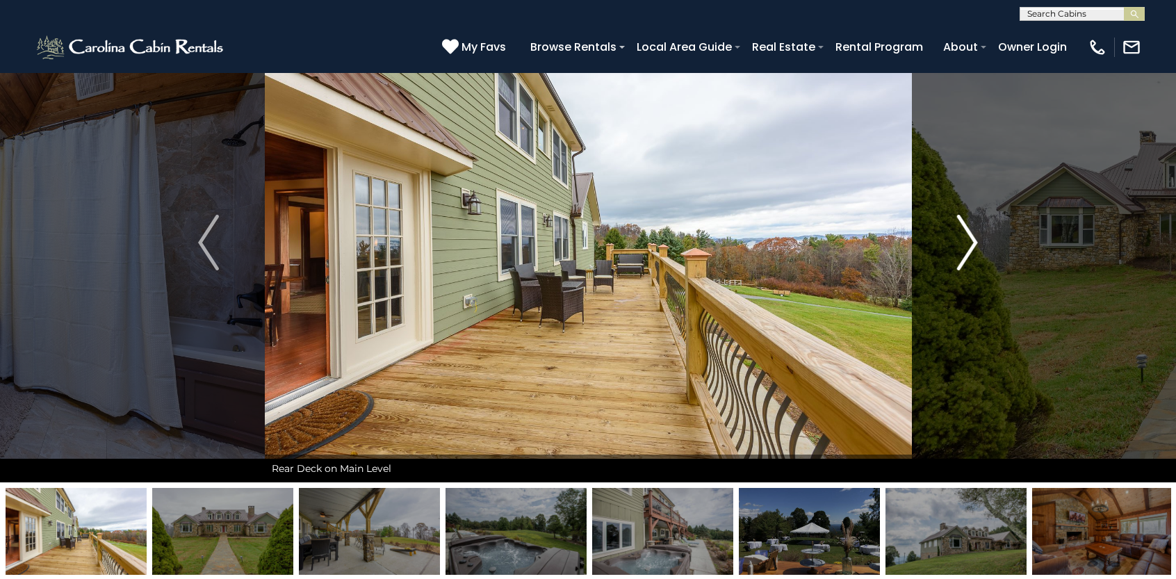
click at [972, 238] on img "Next" at bounding box center [967, 243] width 21 height 56
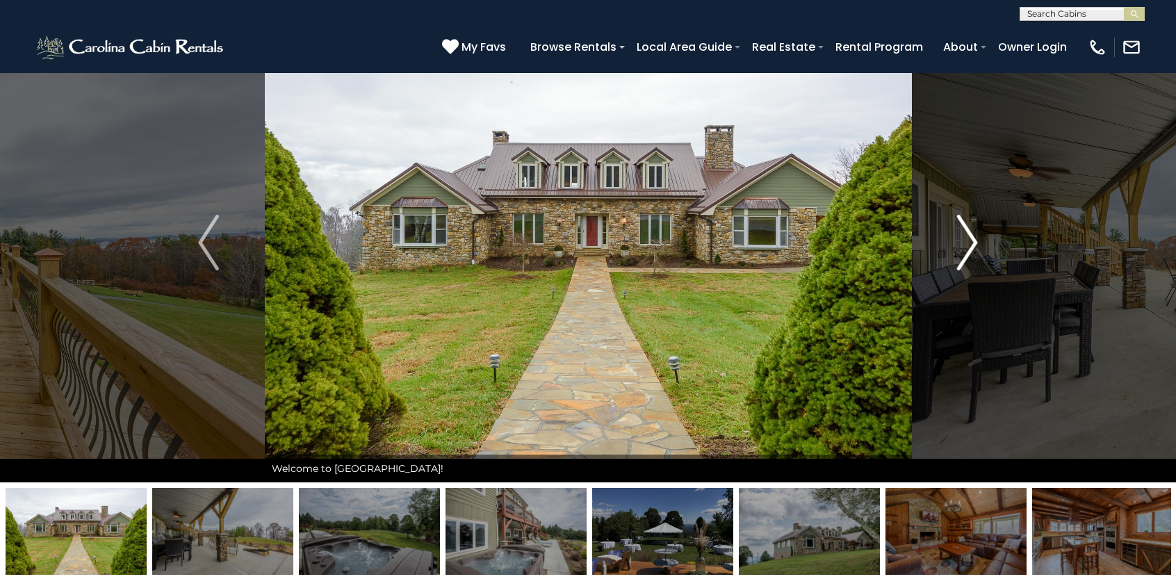
click at [972, 243] on img "Next" at bounding box center [967, 243] width 21 height 56
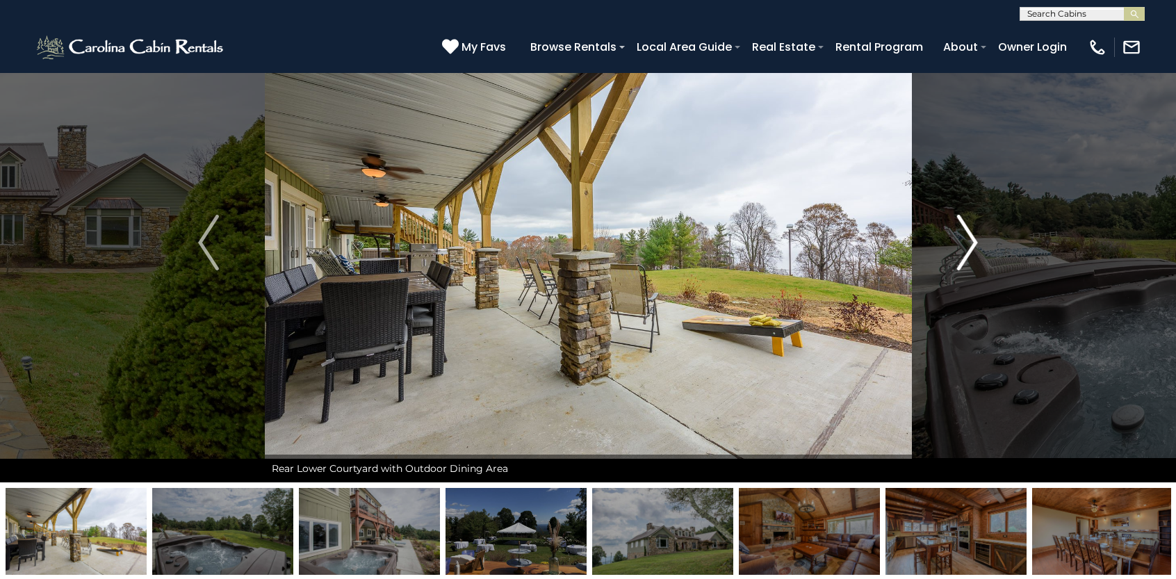
click at [972, 243] on img "Next" at bounding box center [967, 243] width 21 height 56
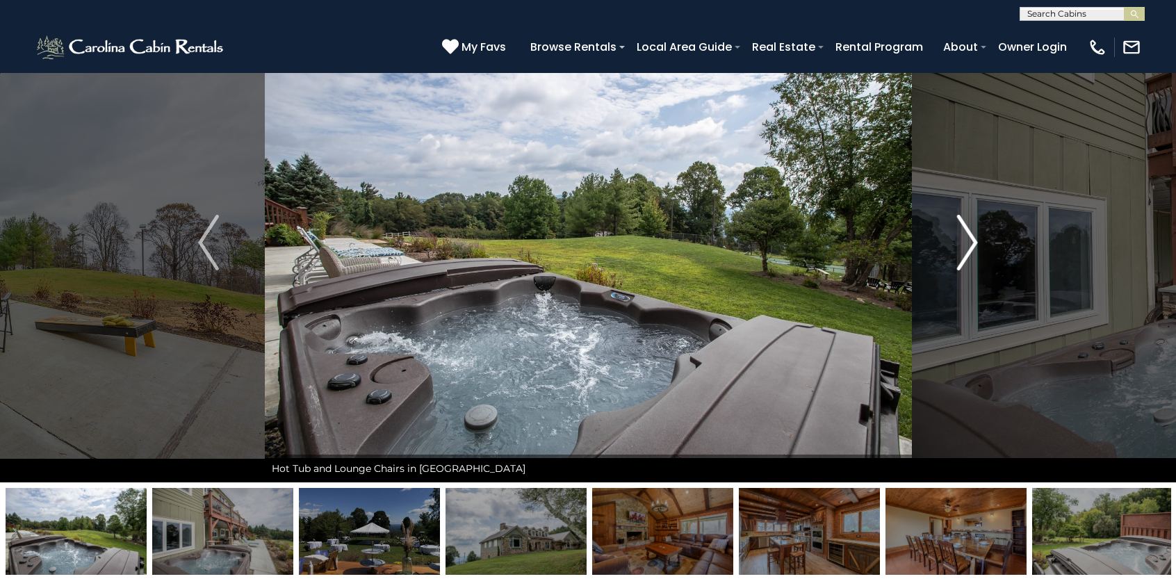
click at [972, 243] on img "Next" at bounding box center [967, 243] width 21 height 56
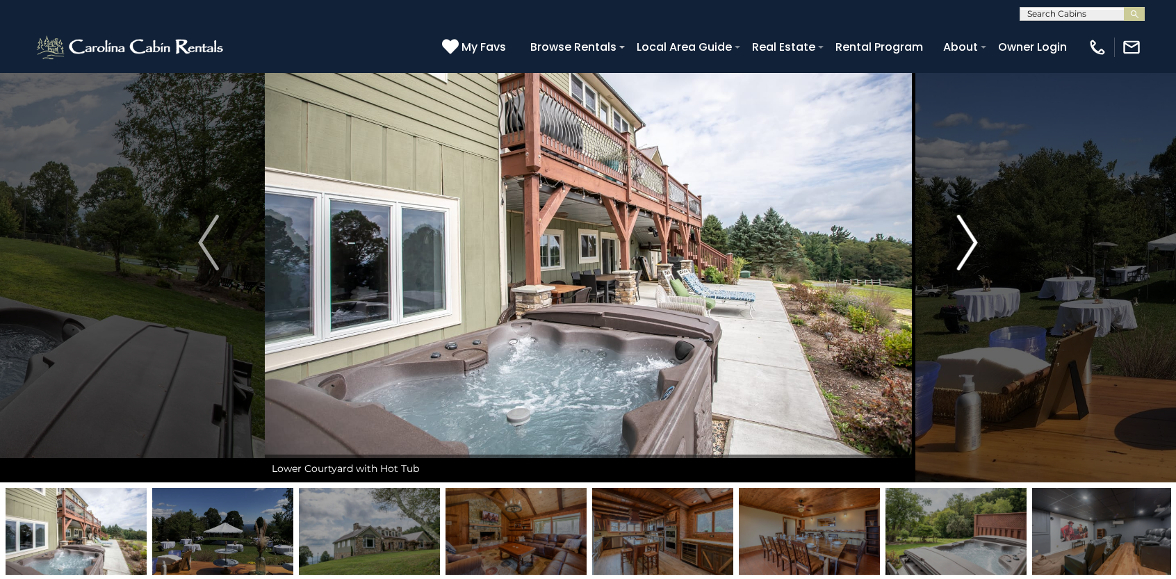
click at [972, 243] on img "Next" at bounding box center [967, 243] width 21 height 56
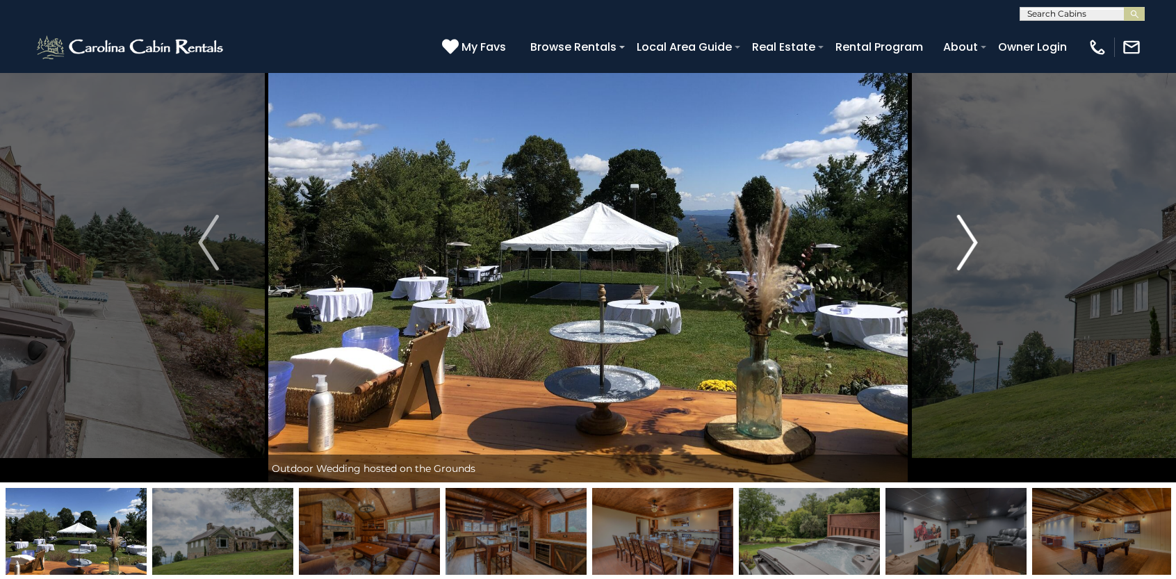
click at [972, 243] on img "Next" at bounding box center [967, 243] width 21 height 56
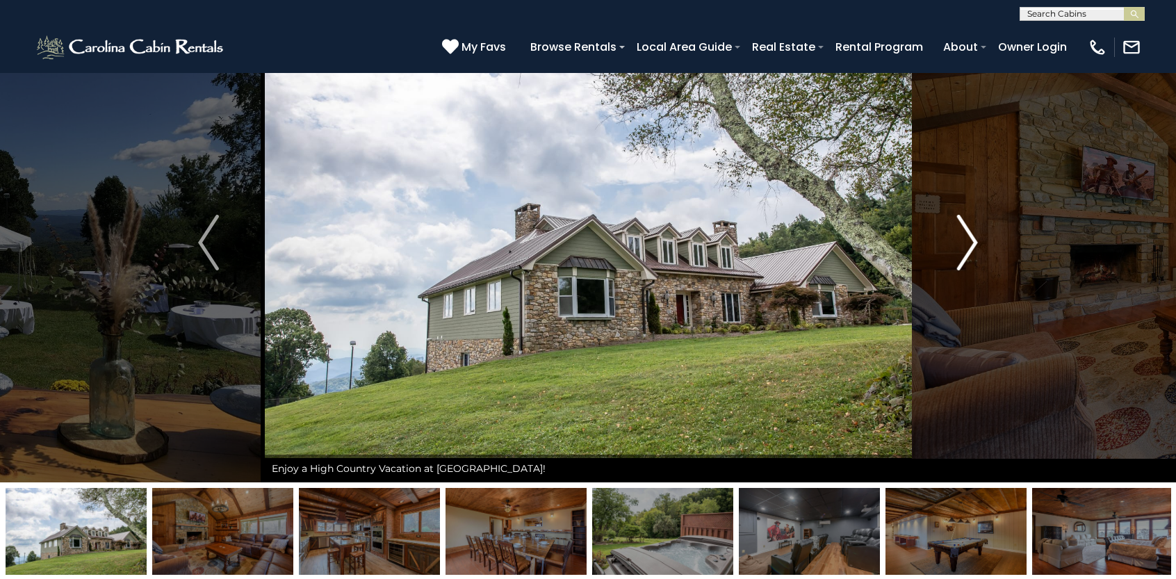
click at [972, 243] on img "Next" at bounding box center [967, 243] width 21 height 56
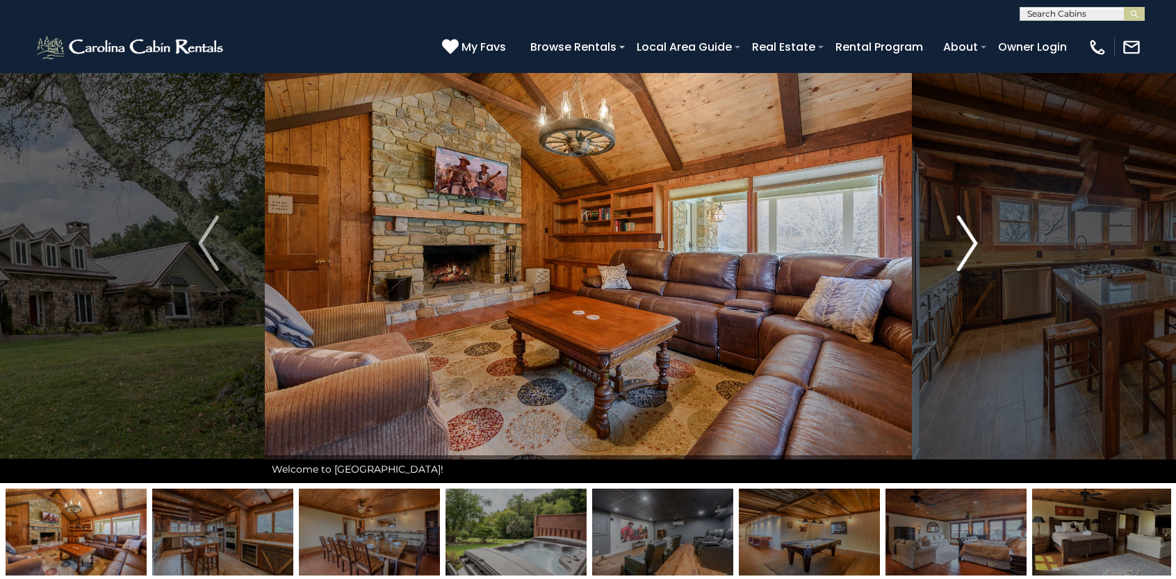
scroll to position [0, 0]
